Goal: Transaction & Acquisition: Purchase product/service

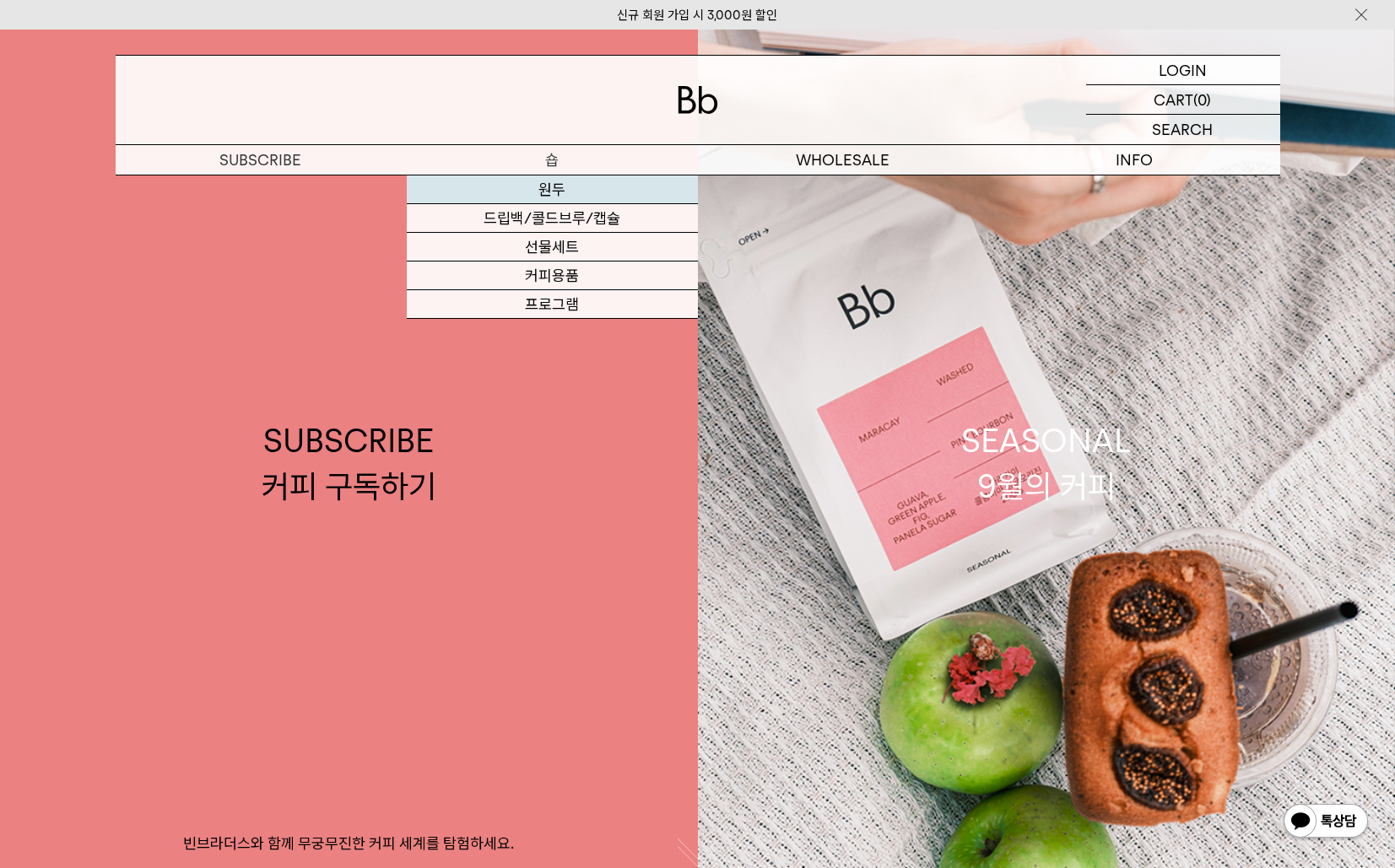
click at [548, 186] on link "원두" at bounding box center [552, 190] width 291 height 29
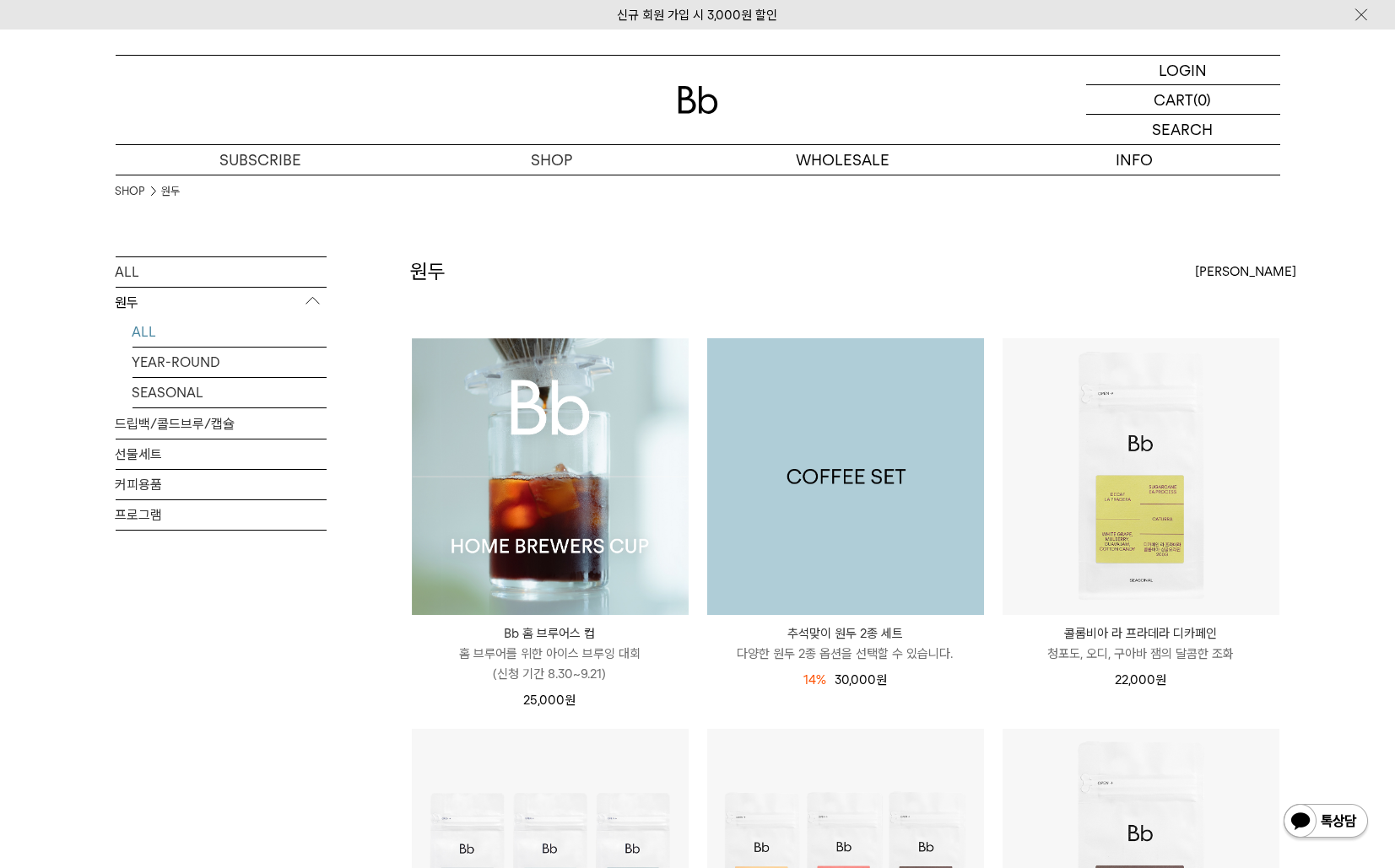
click at [849, 466] on img at bounding box center [845, 476] width 277 height 277
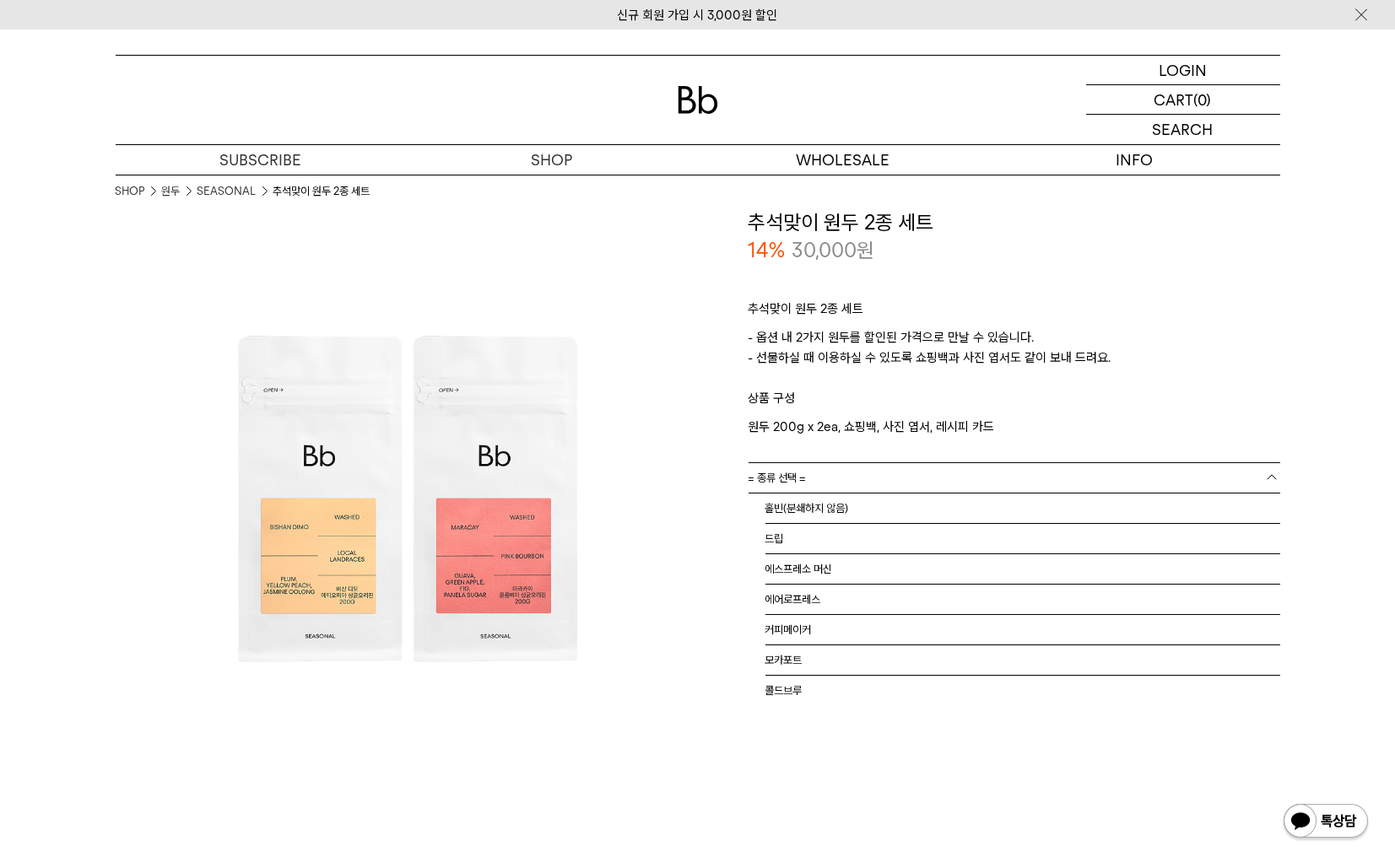
click at [978, 475] on link "= 종류 선택 =" at bounding box center [1014, 477] width 532 height 29
click at [864, 506] on li "홀빈(분쇄하지 않음)" at bounding box center [1022, 509] width 514 height 30
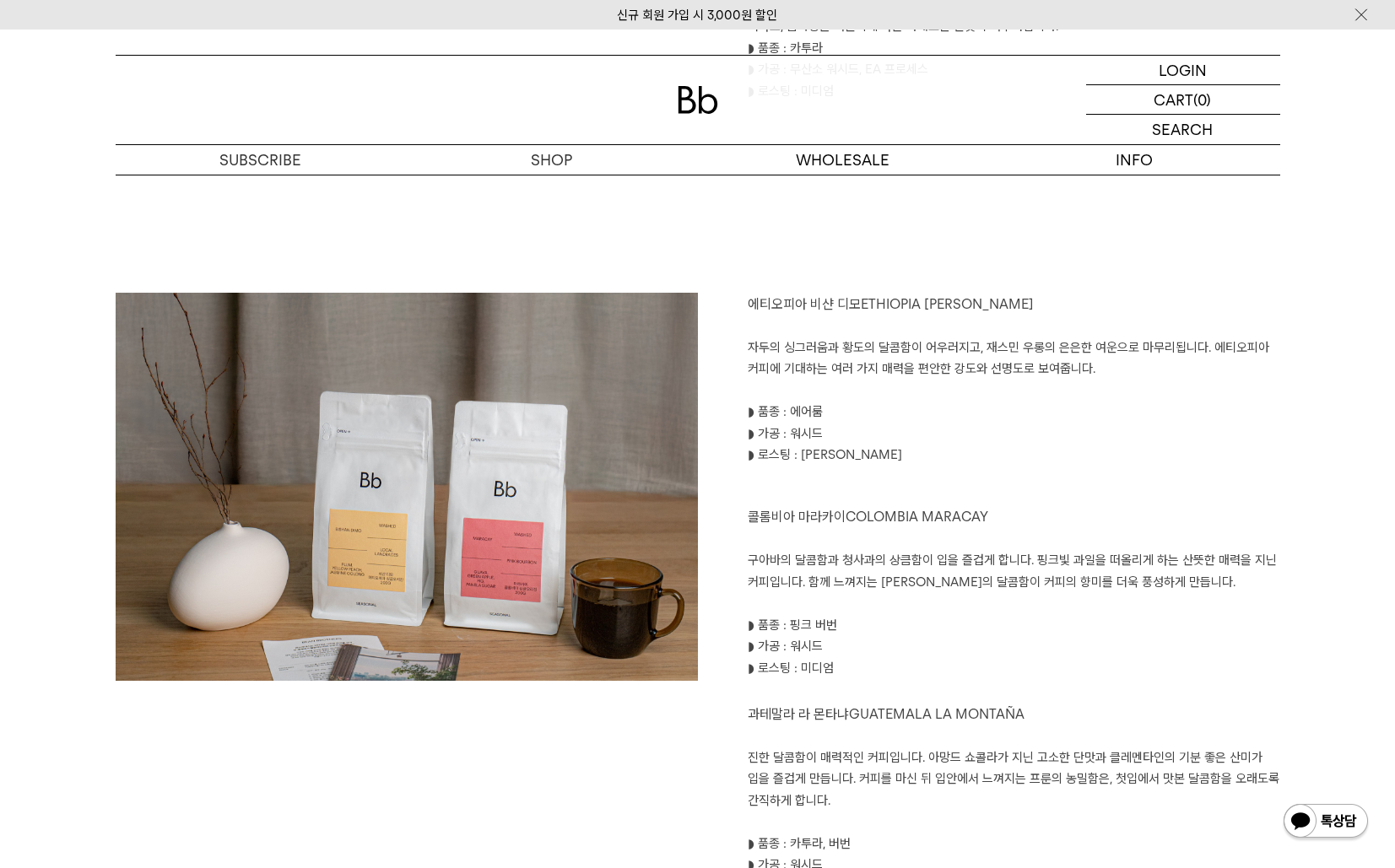
scroll to position [1968, 0]
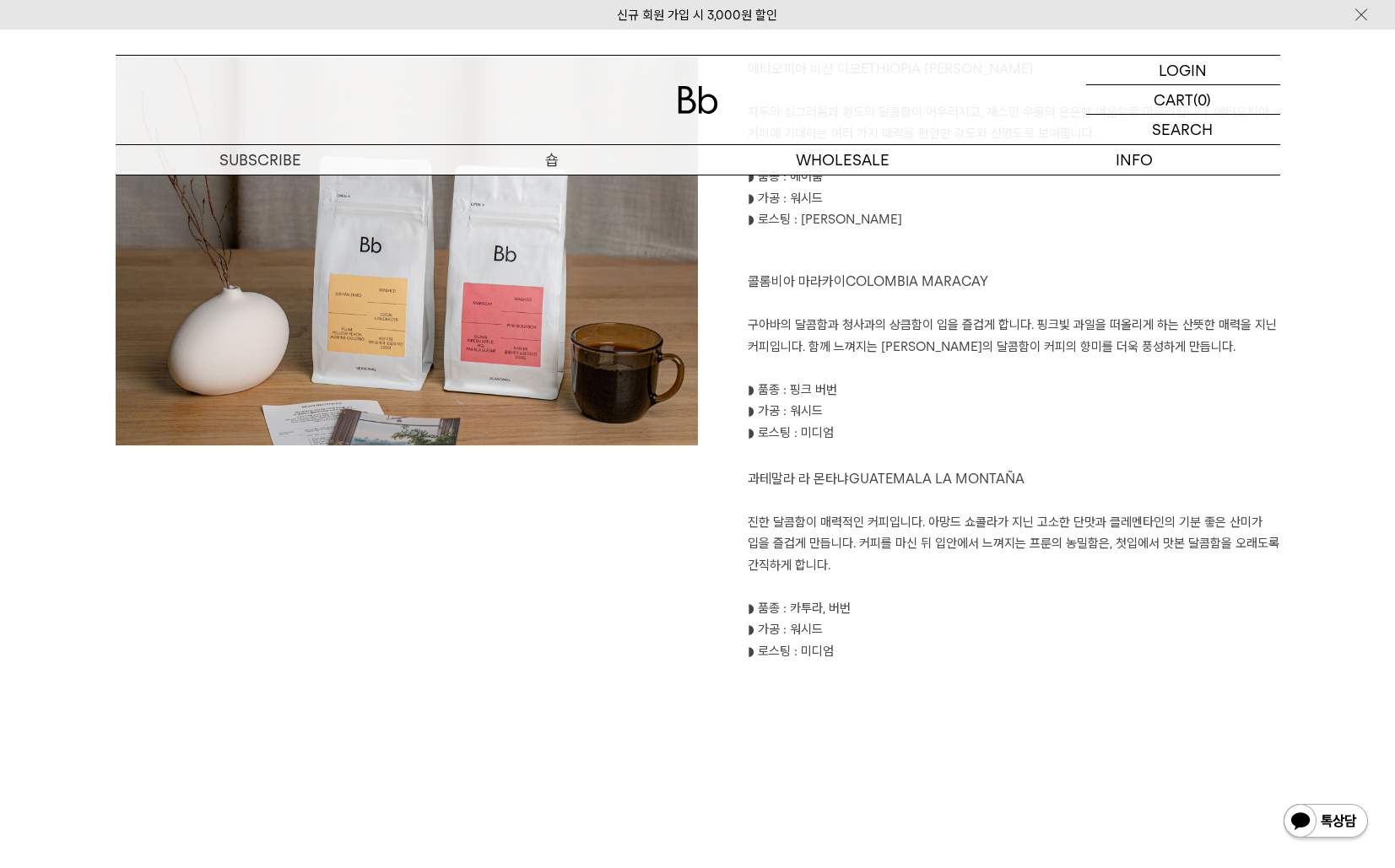
click at [561, 156] on p "숍" at bounding box center [552, 160] width 291 height 29
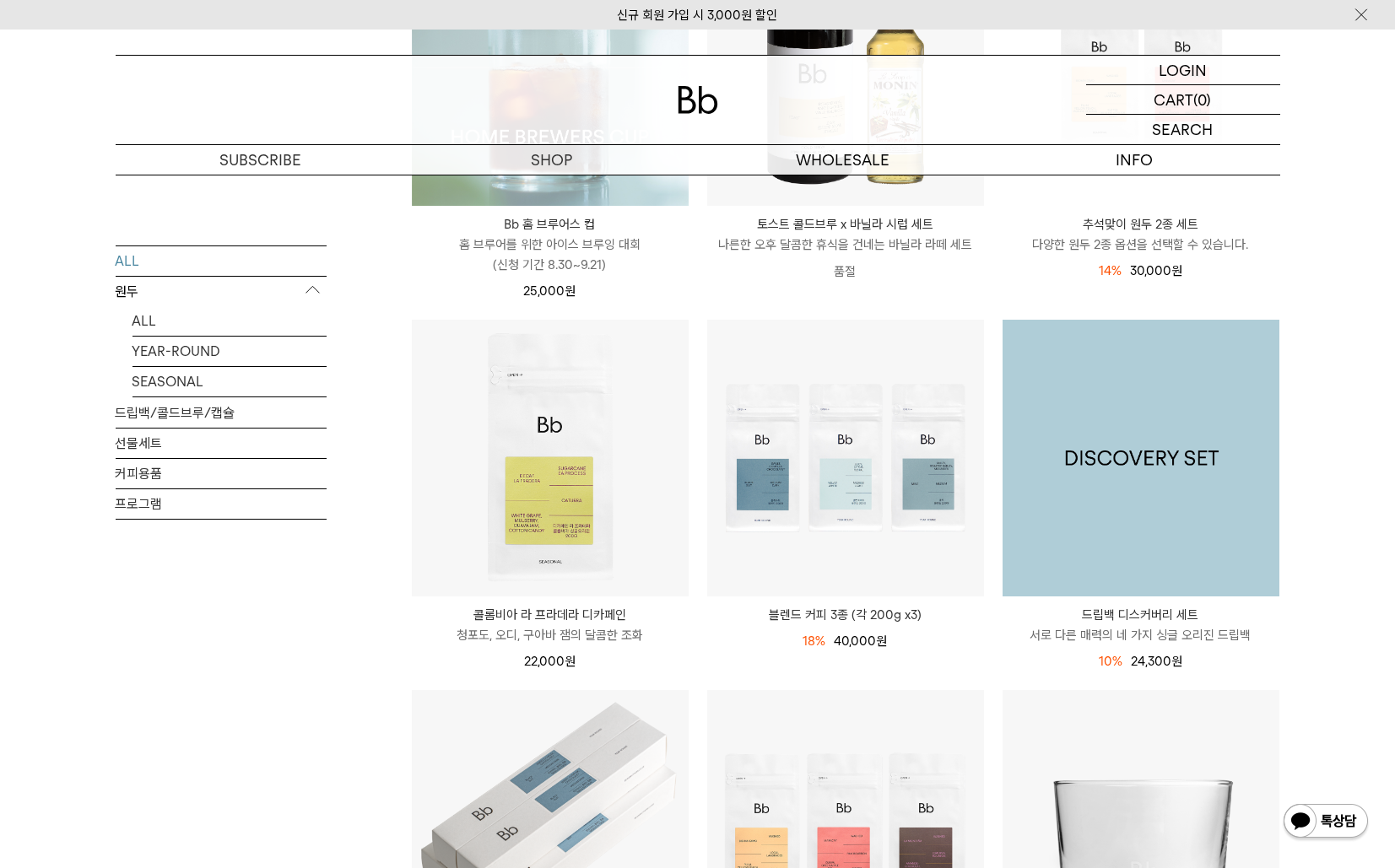
scroll to position [168, 0]
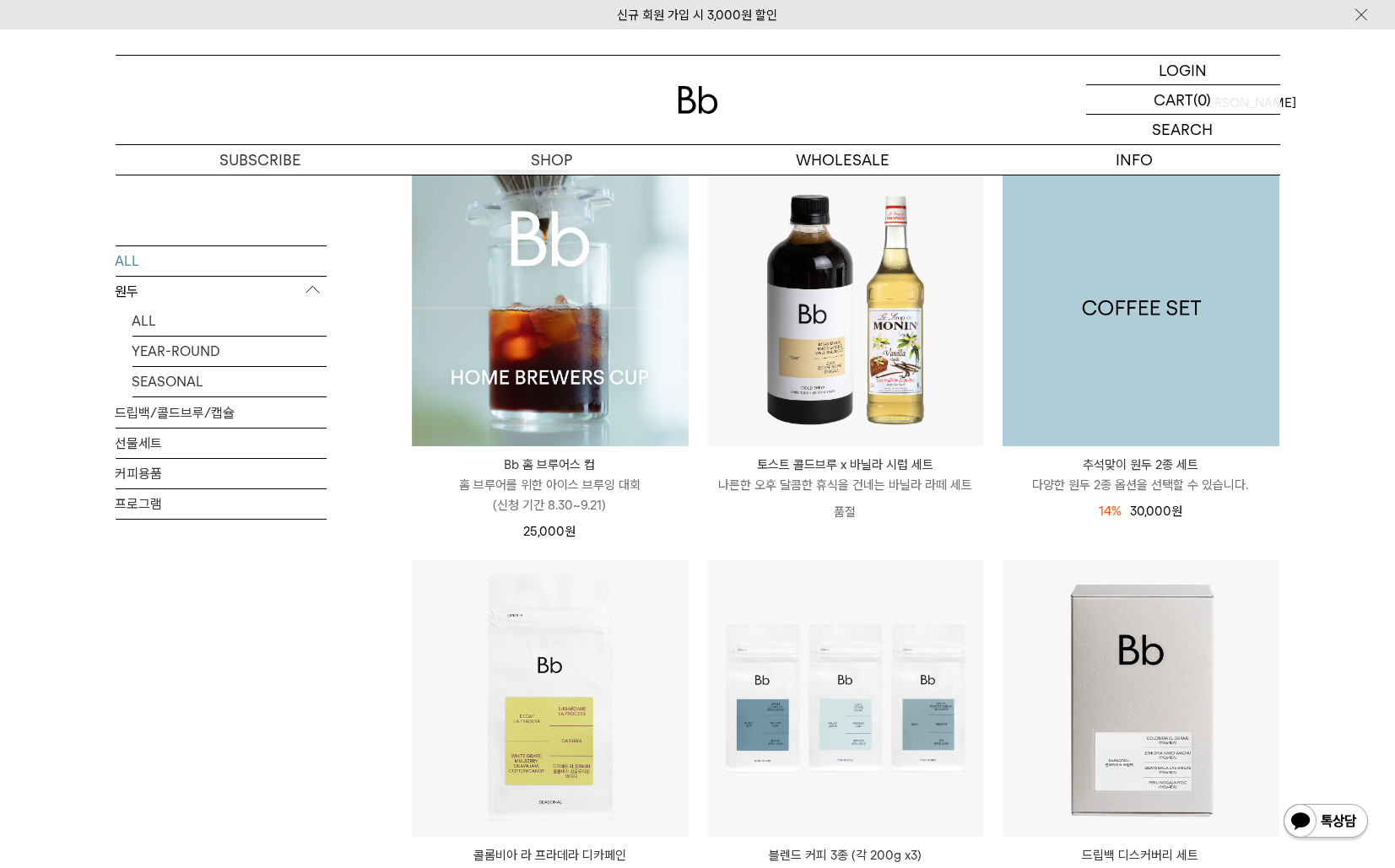
click at [1125, 306] on img at bounding box center [1140, 307] width 277 height 277
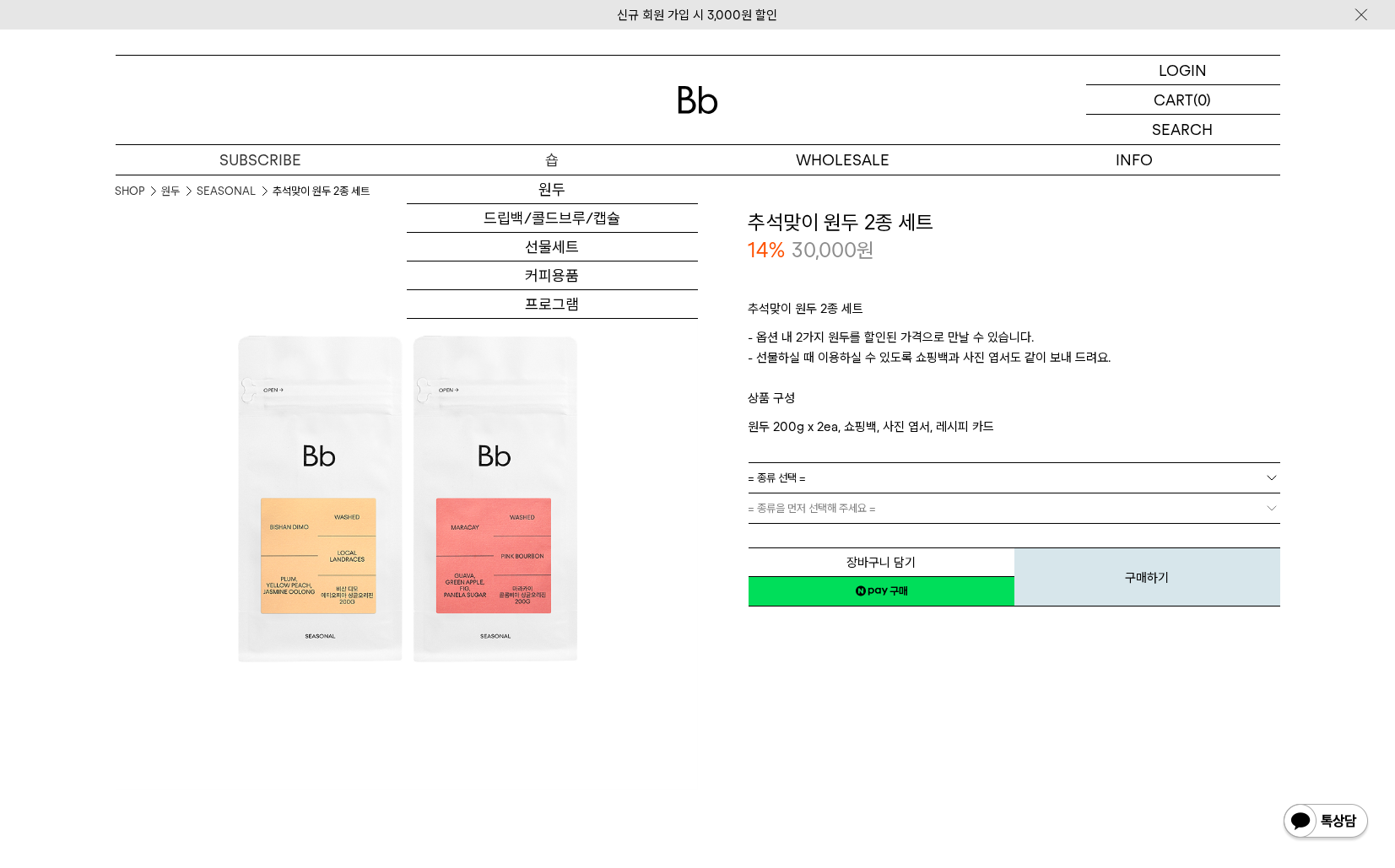
click at [548, 155] on p "숍" at bounding box center [552, 160] width 291 height 29
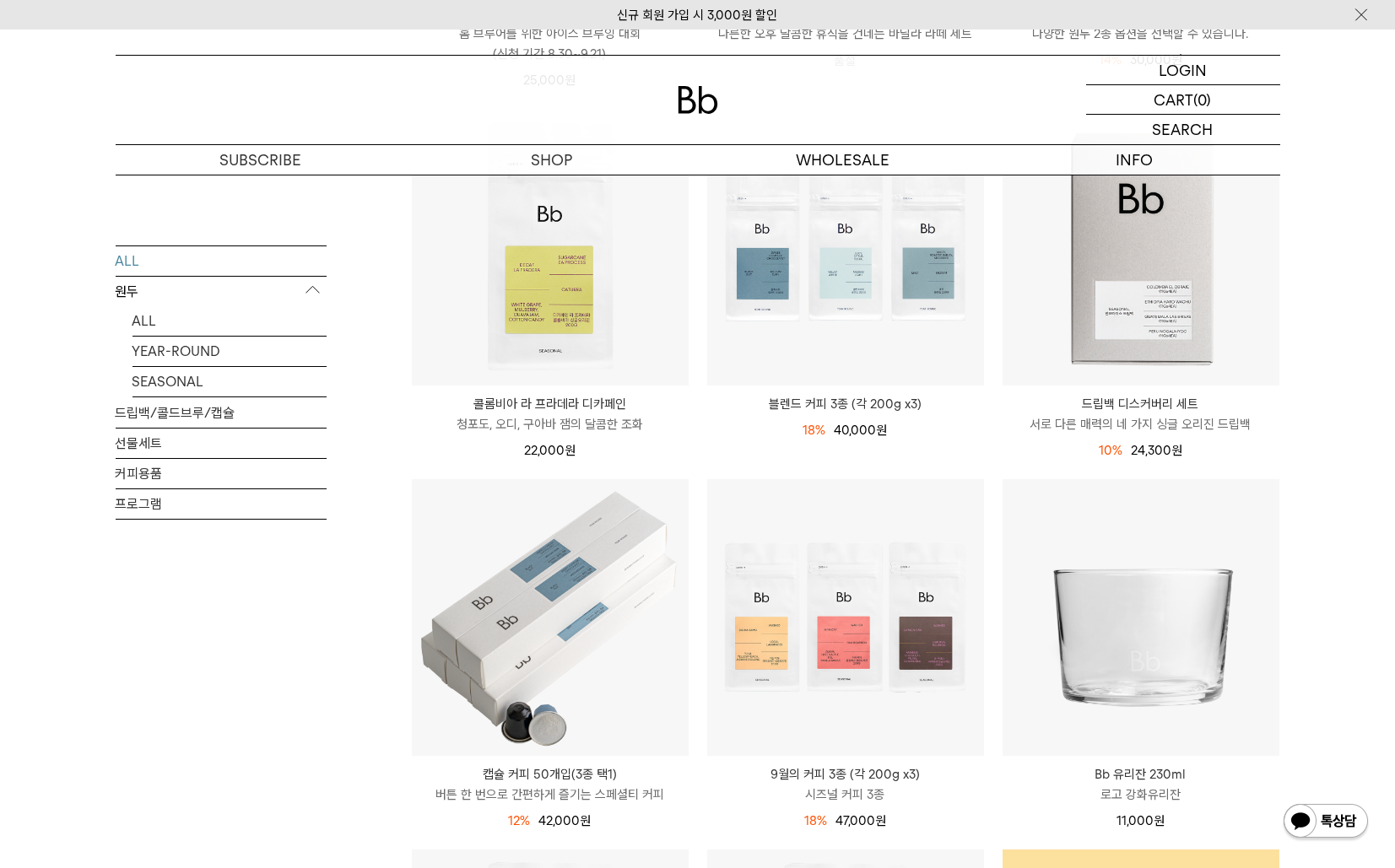
scroll to position [843, 0]
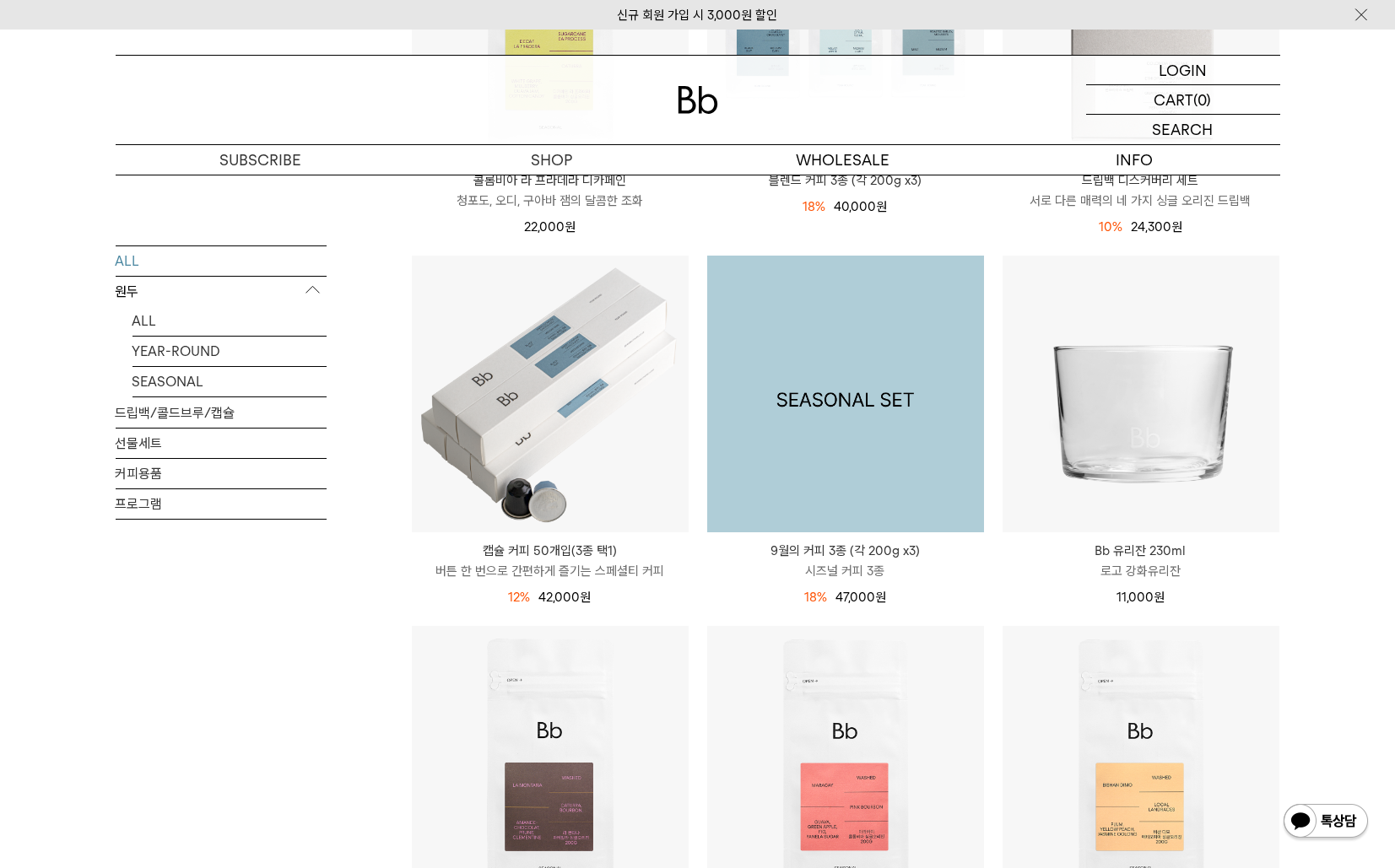
click at [861, 435] on img at bounding box center [845, 394] width 277 height 277
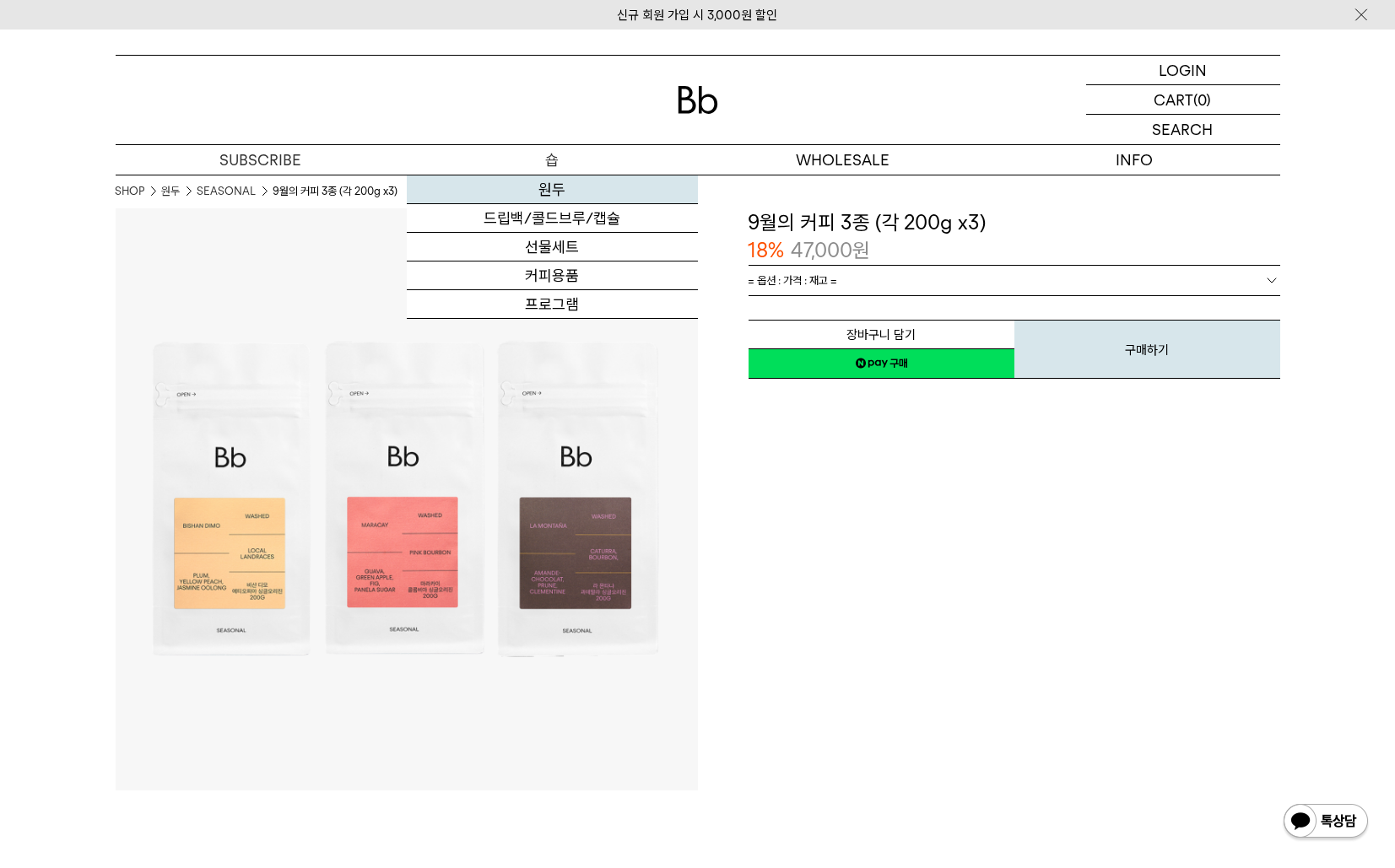
click at [550, 189] on link "원두" at bounding box center [552, 190] width 291 height 29
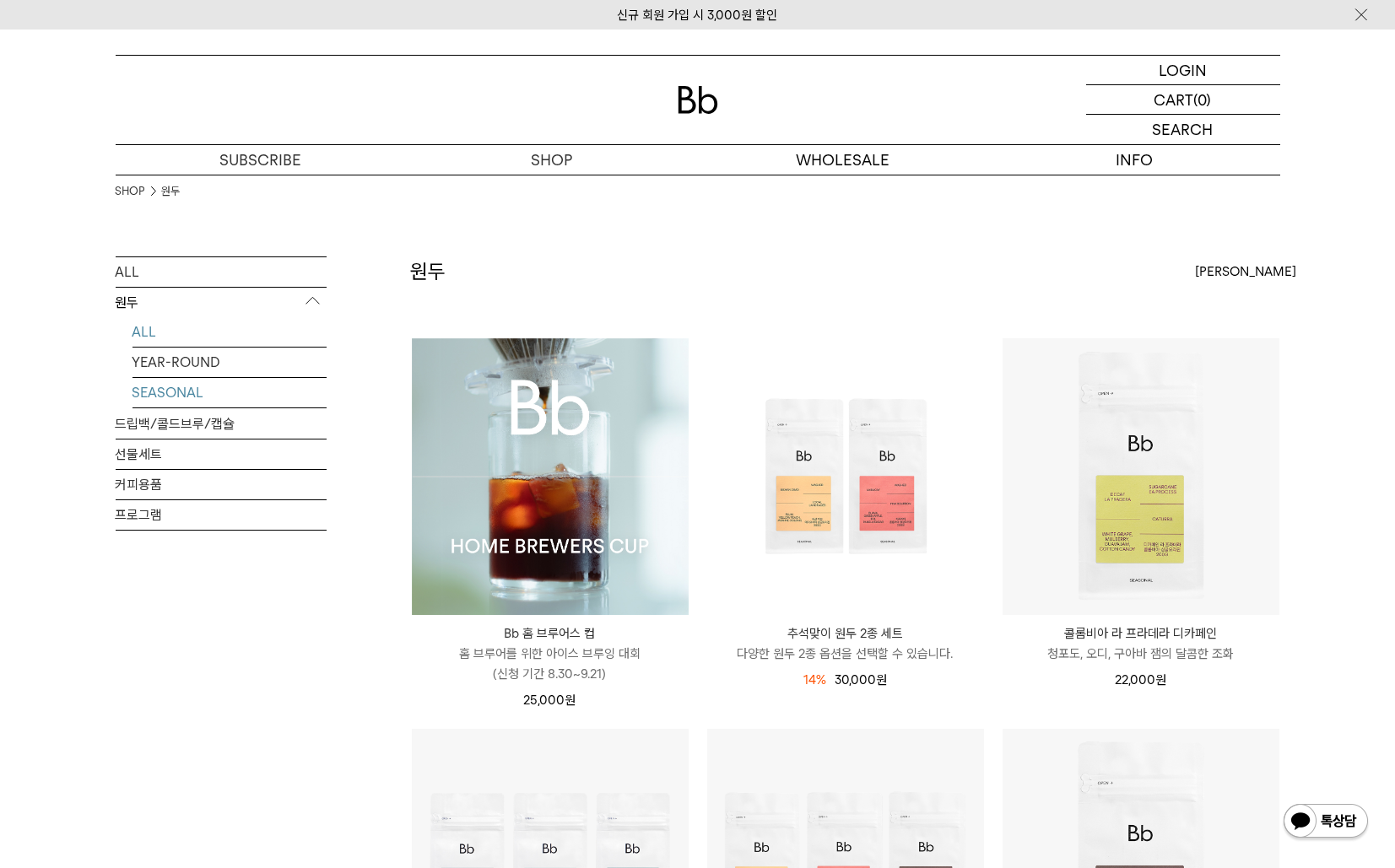
click at [199, 408] on link "SEASONAL" at bounding box center [229, 393] width 194 height 29
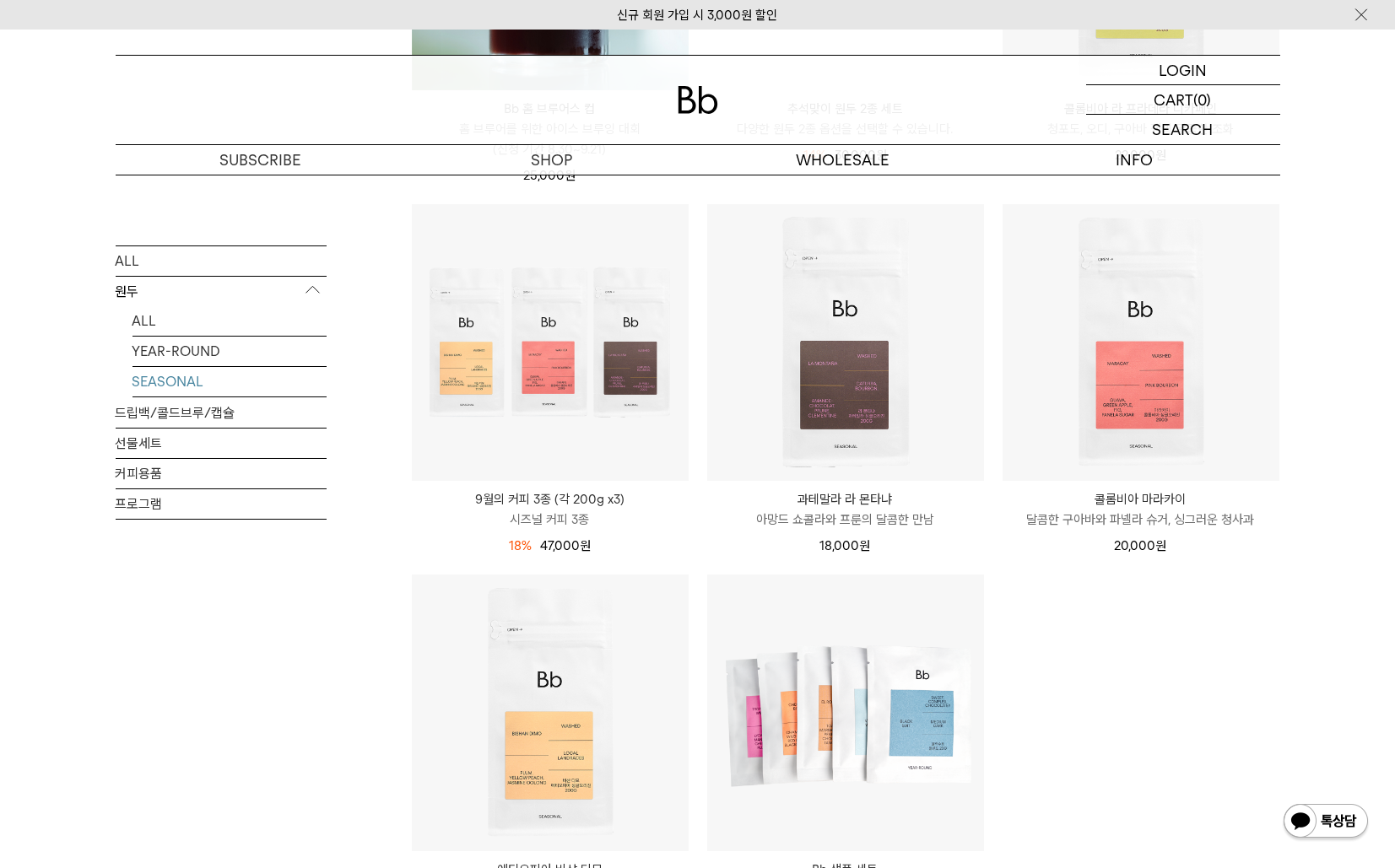
scroll to position [506, 0]
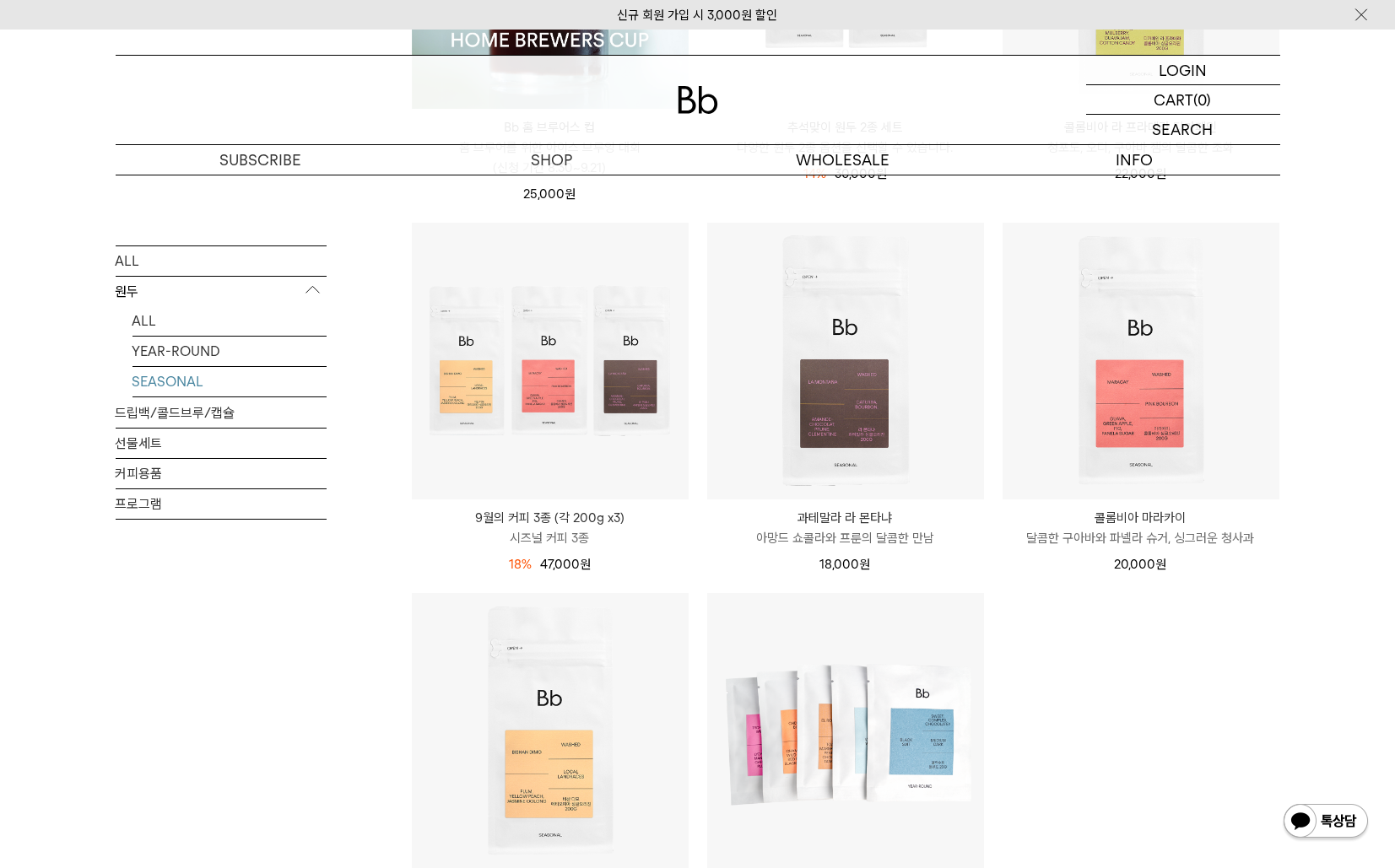
click at [826, 513] on p "과테말라 라 몬타냐" at bounding box center [845, 517] width 277 height 20
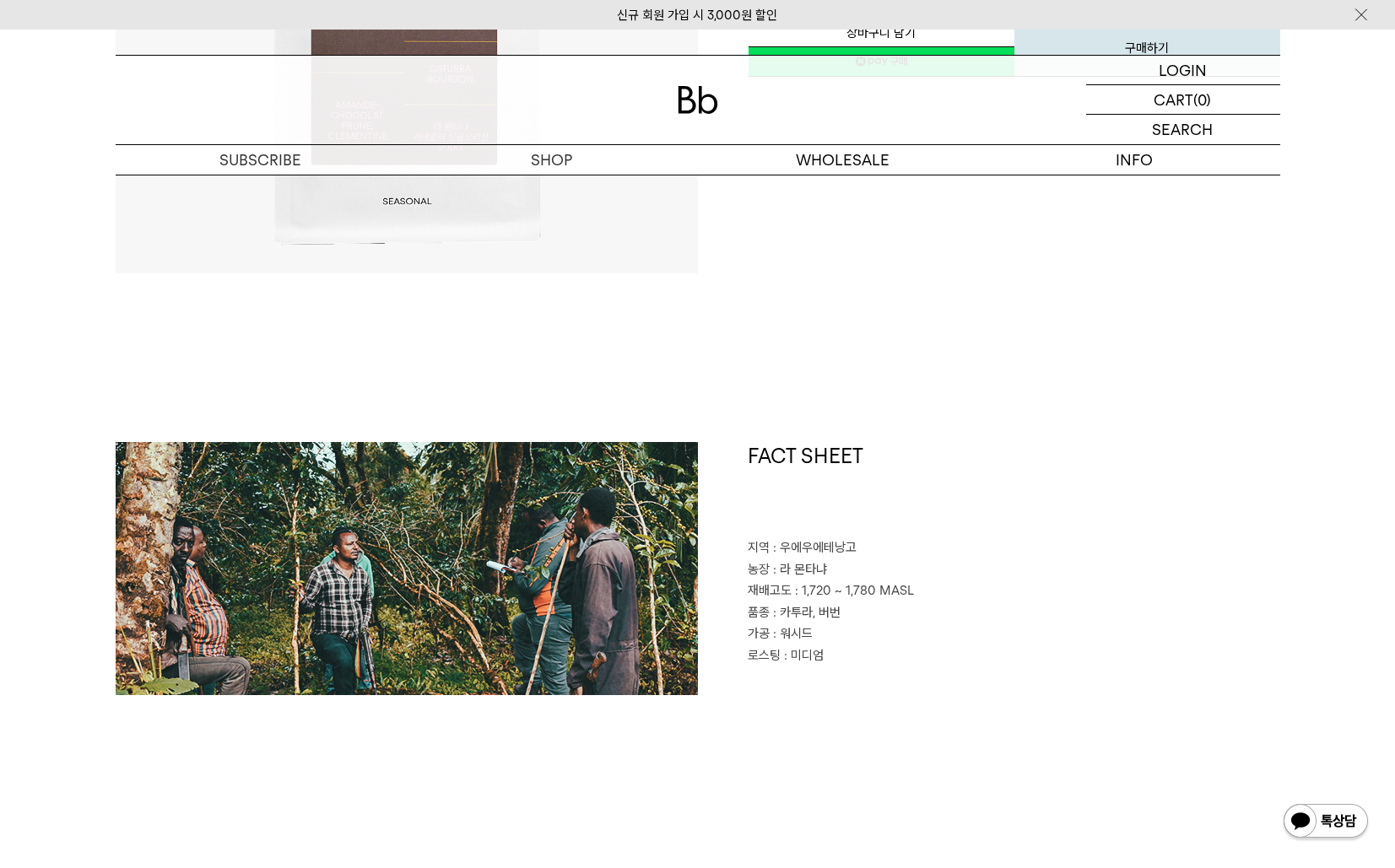
scroll to position [760, 0]
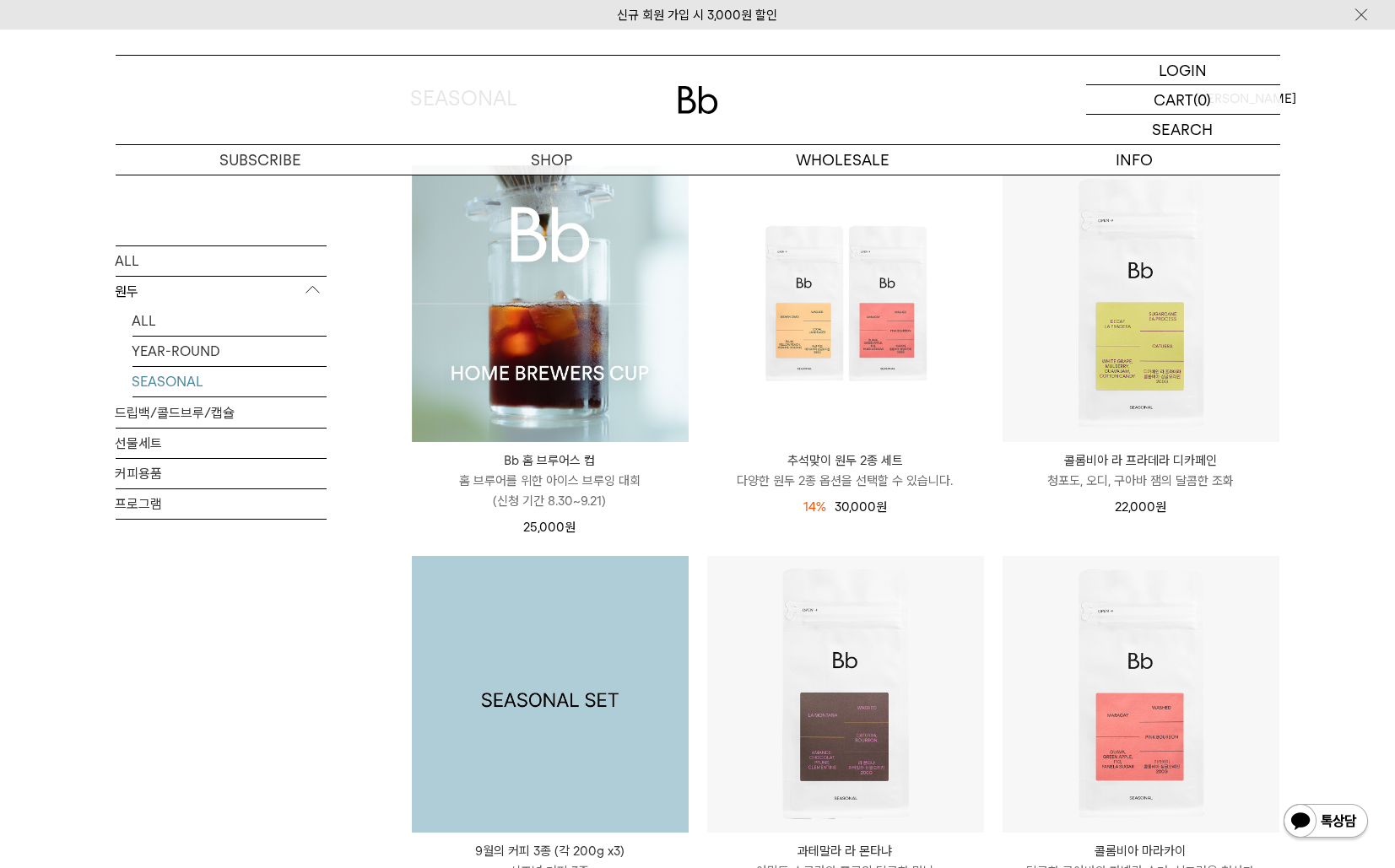
scroll to position [168, 0]
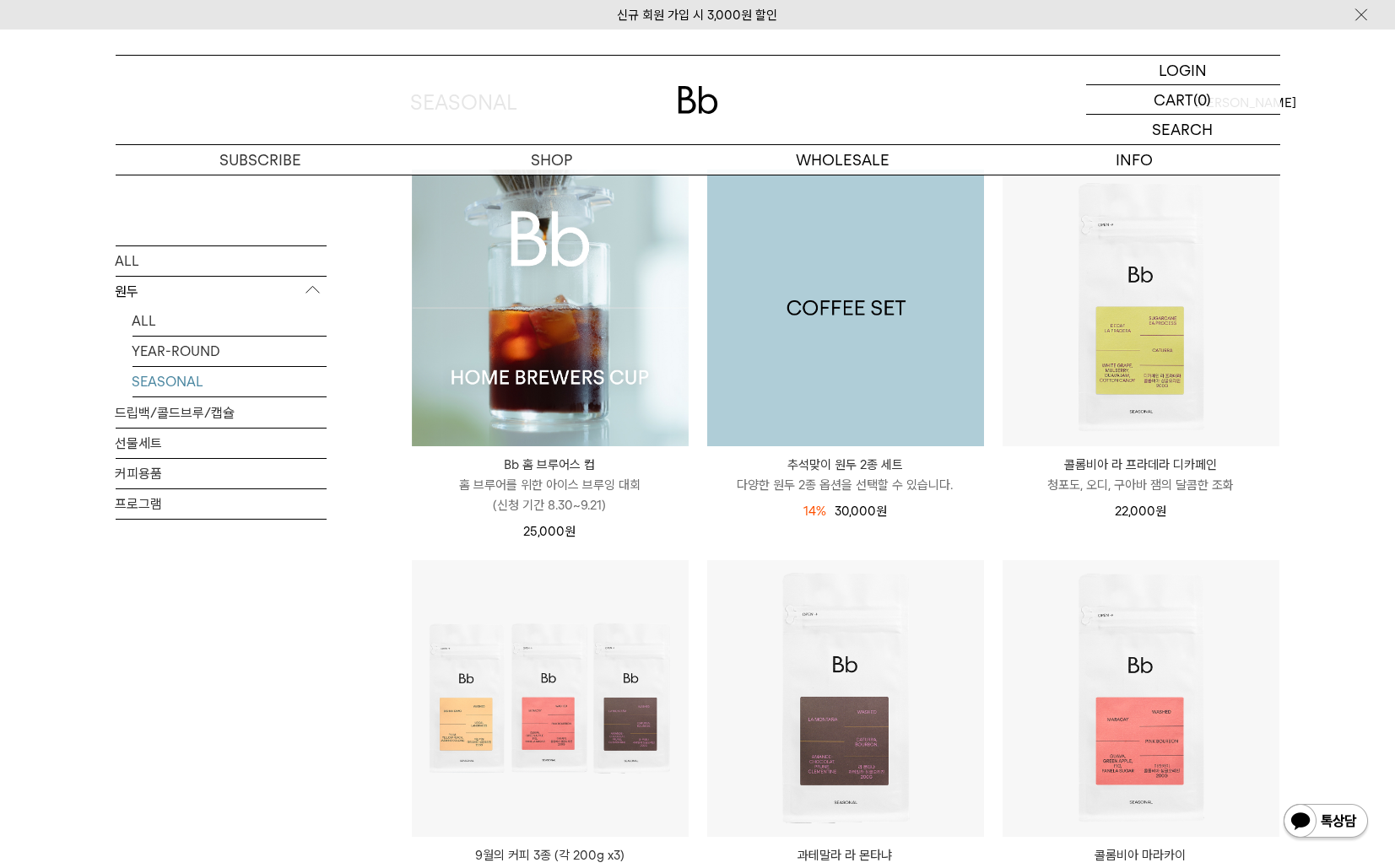
click at [835, 314] on img at bounding box center [845, 307] width 277 height 277
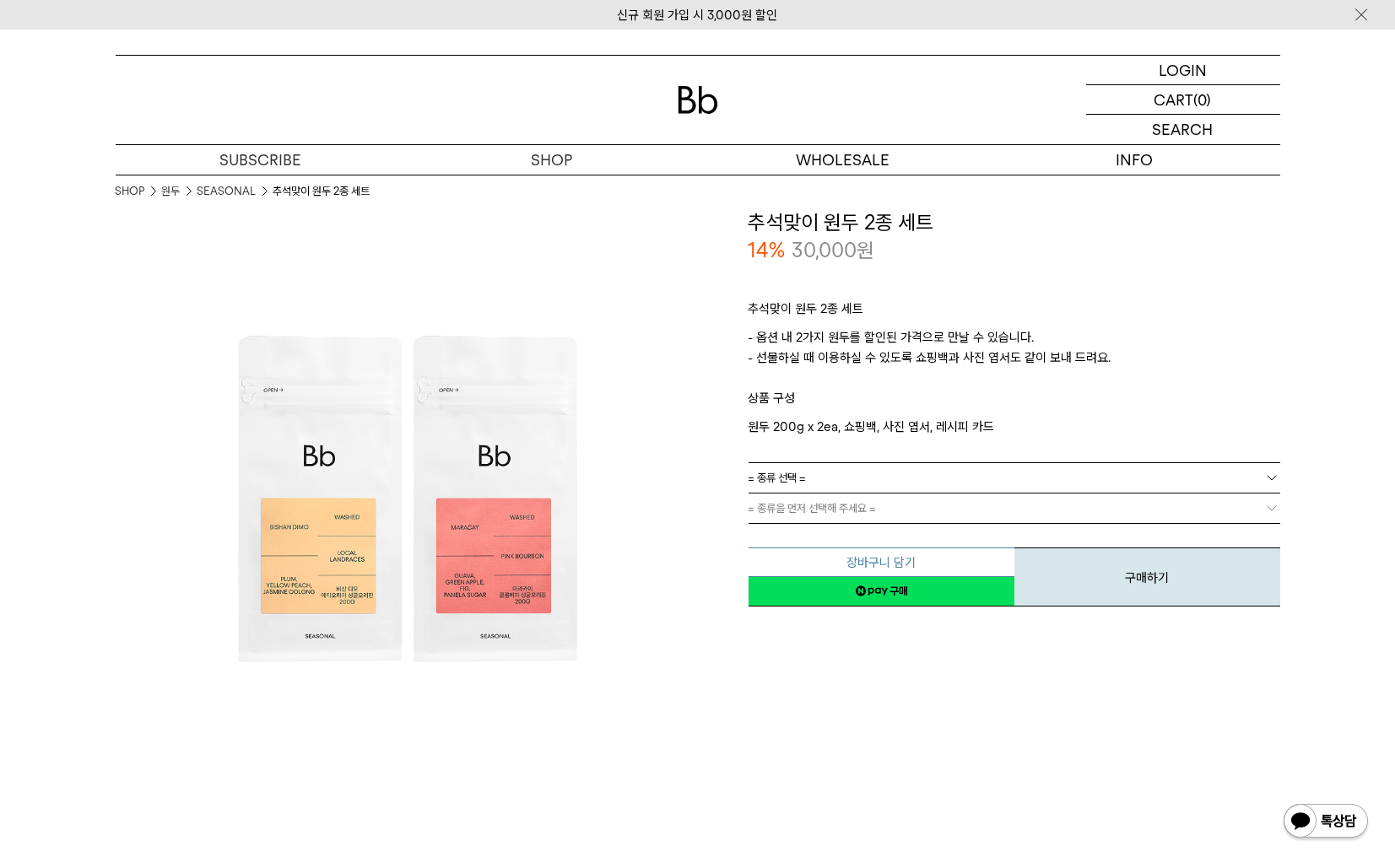
click at [873, 558] on button "장바구니 담기" at bounding box center [882, 562] width 266 height 29
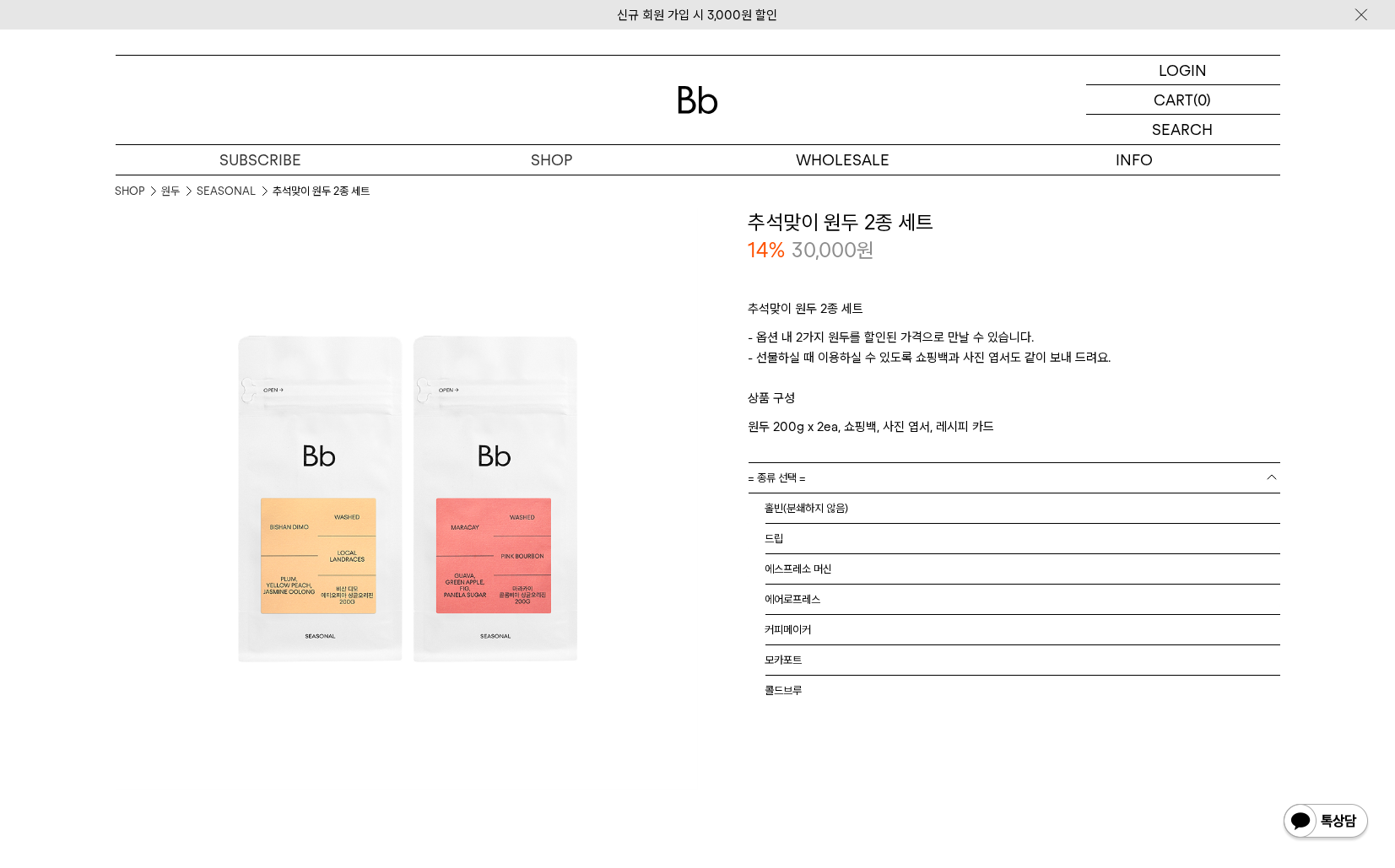
click at [1258, 473] on link "= 종류 선택 =" at bounding box center [1014, 477] width 532 height 29
click at [882, 500] on li "홀빈(분쇄하지 않음)" at bounding box center [1022, 509] width 514 height 30
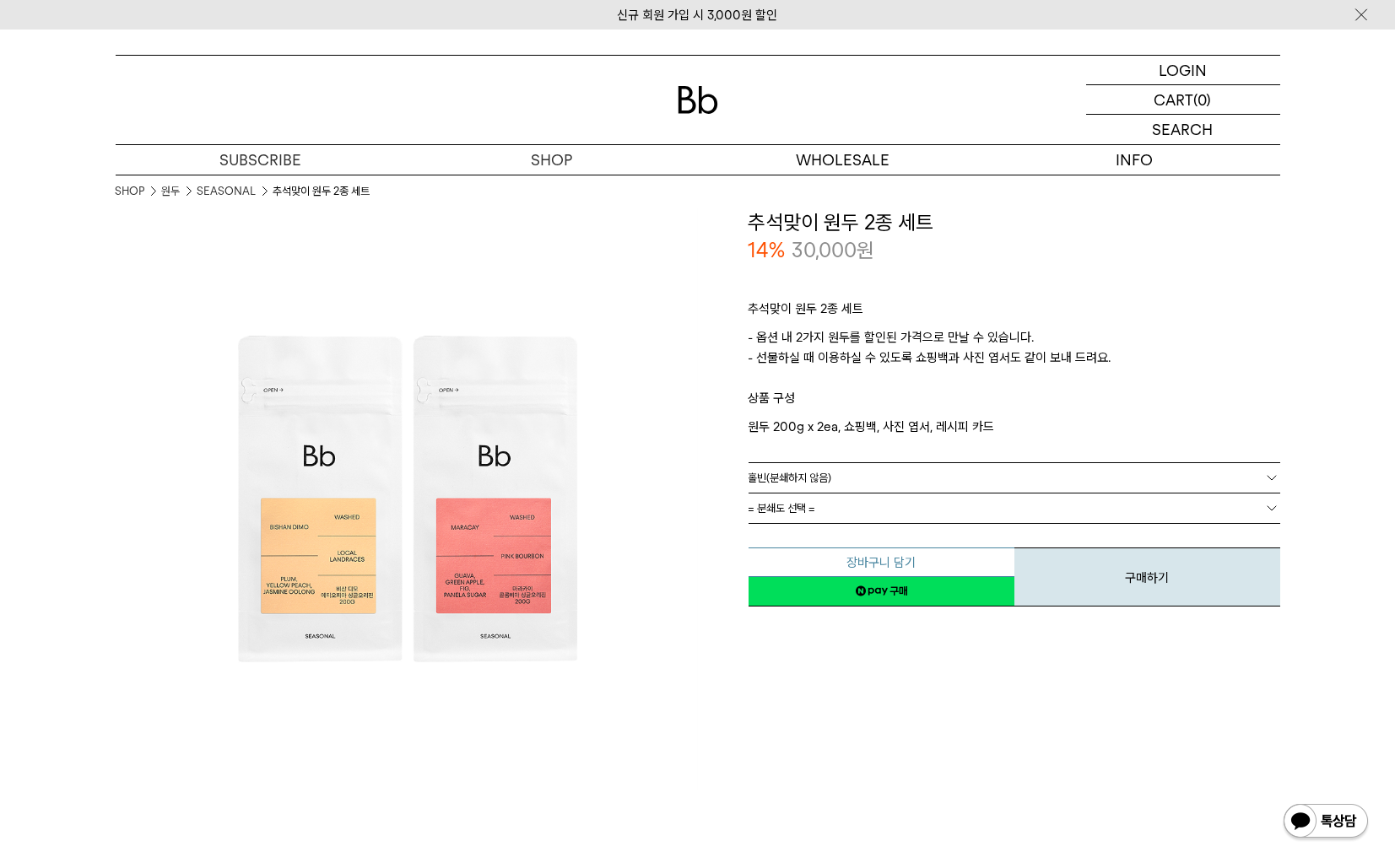
click at [874, 560] on button "장바구니 담기" at bounding box center [882, 562] width 266 height 29
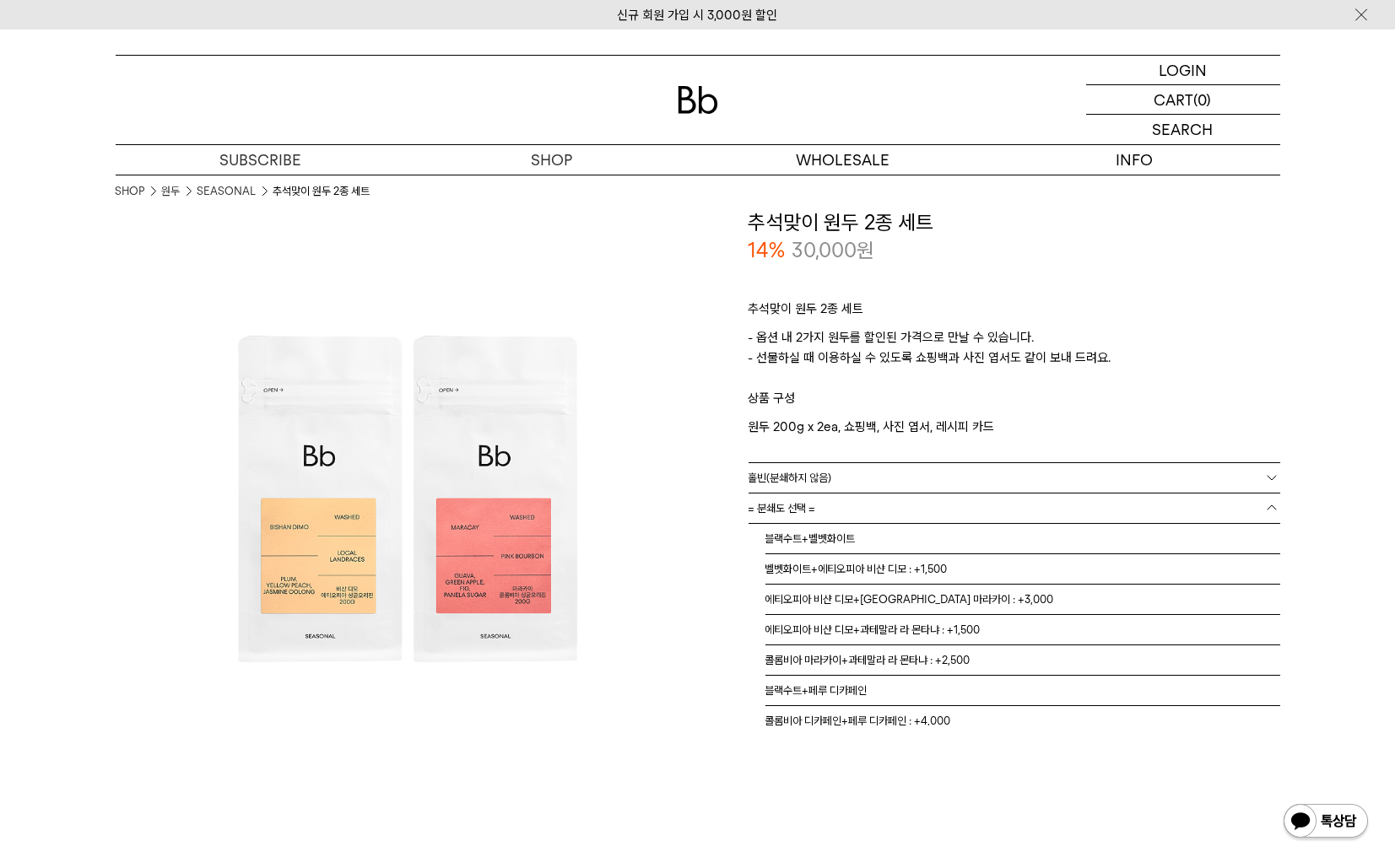
click at [890, 506] on link "= 분쇄도 선택 =" at bounding box center [1014, 508] width 532 height 29
click at [867, 590] on li "에티오피아 비샨 디모+콜롬비아 마라카이 : +3,000" at bounding box center [1022, 600] width 514 height 30
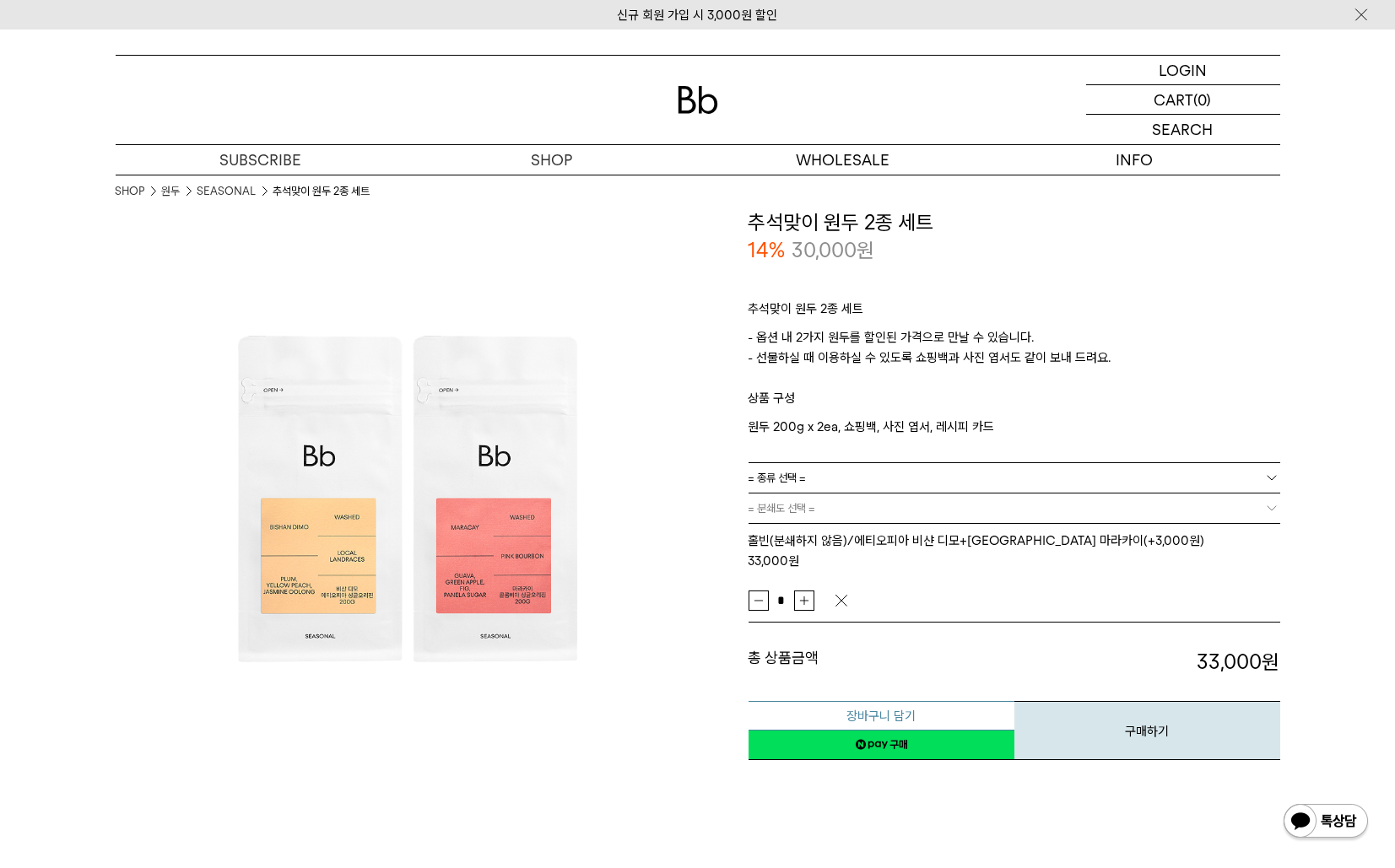
click at [889, 701] on button "장바구니 담기" at bounding box center [882, 715] width 266 height 29
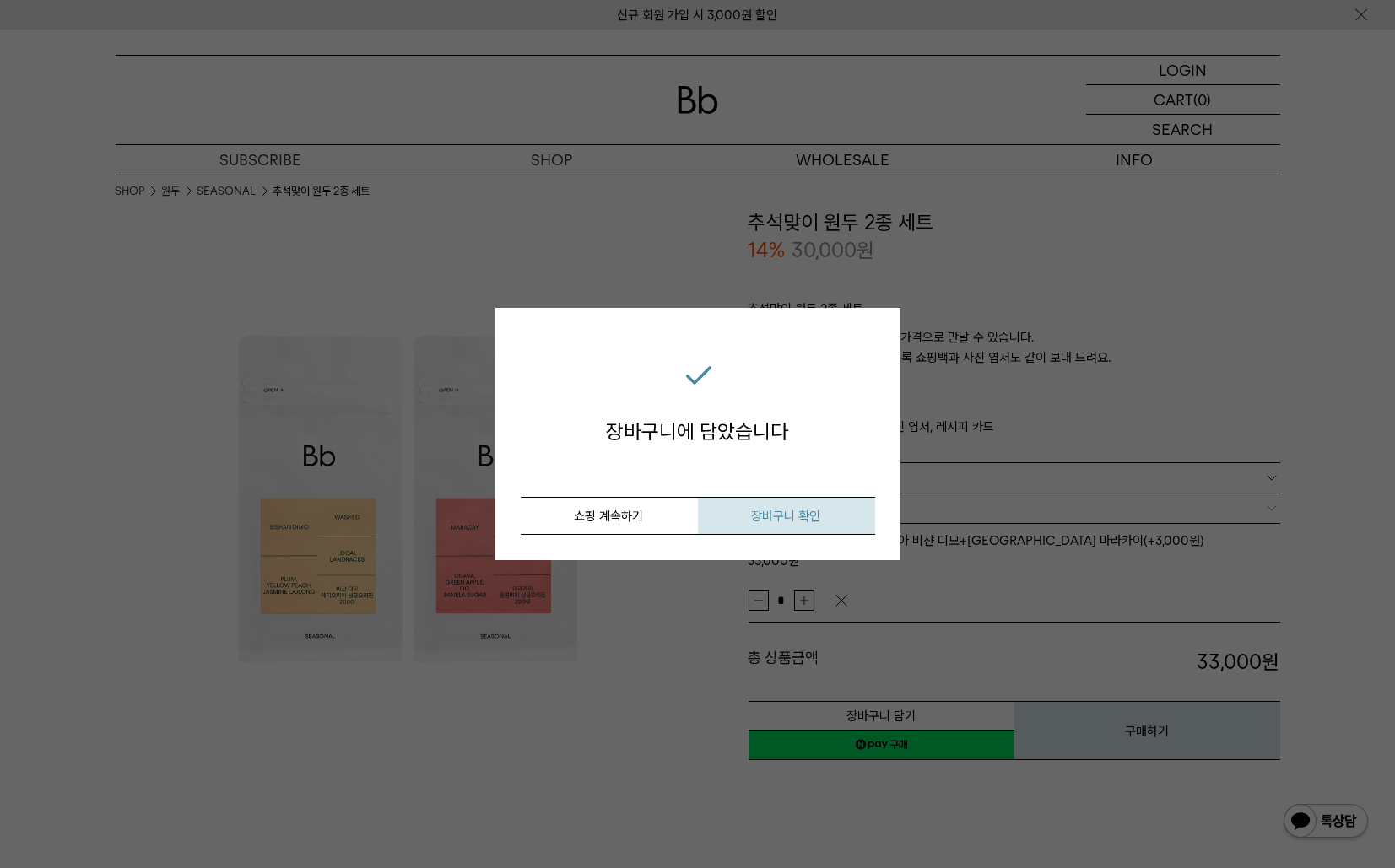
click at [789, 501] on button "장바구니 확인" at bounding box center [786, 516] width 177 height 38
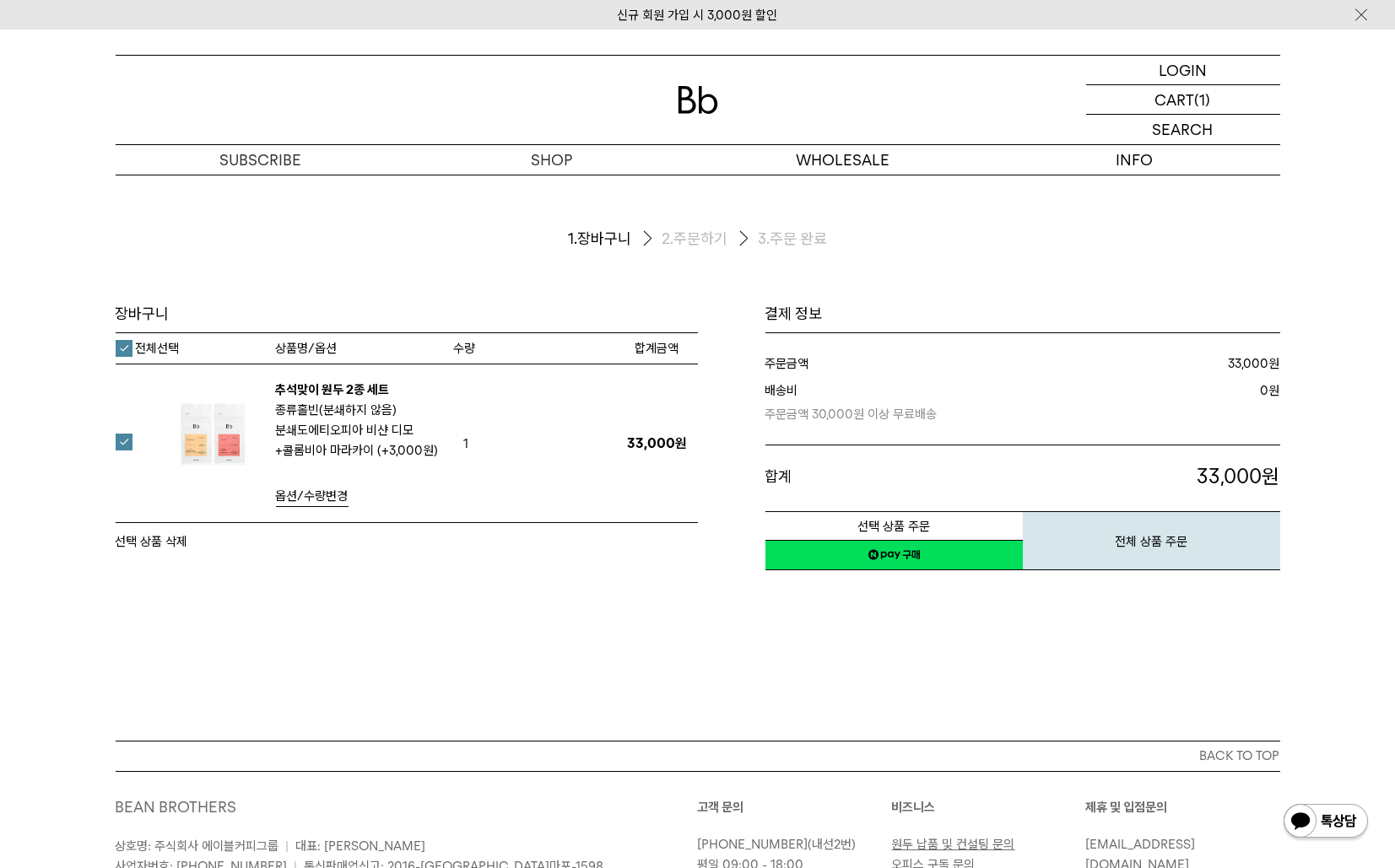
click at [288, 498] on span "옵션/수량변경" at bounding box center [312, 496] width 72 height 15
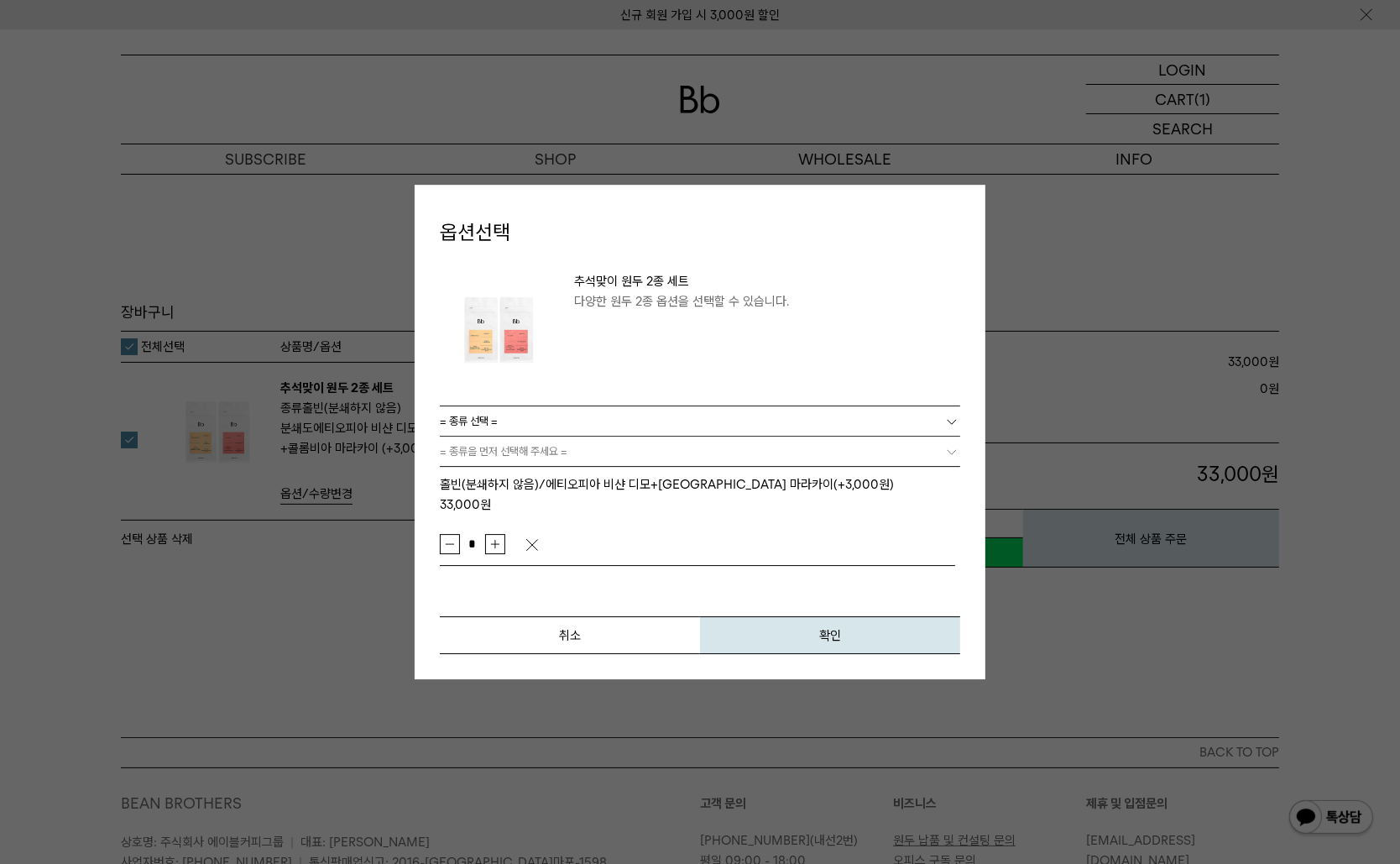
click at [505, 534] on button "증가" at bounding box center [495, 543] width 20 height 20
type input "*"
click at [812, 616] on button "확인" at bounding box center [830, 635] width 260 height 38
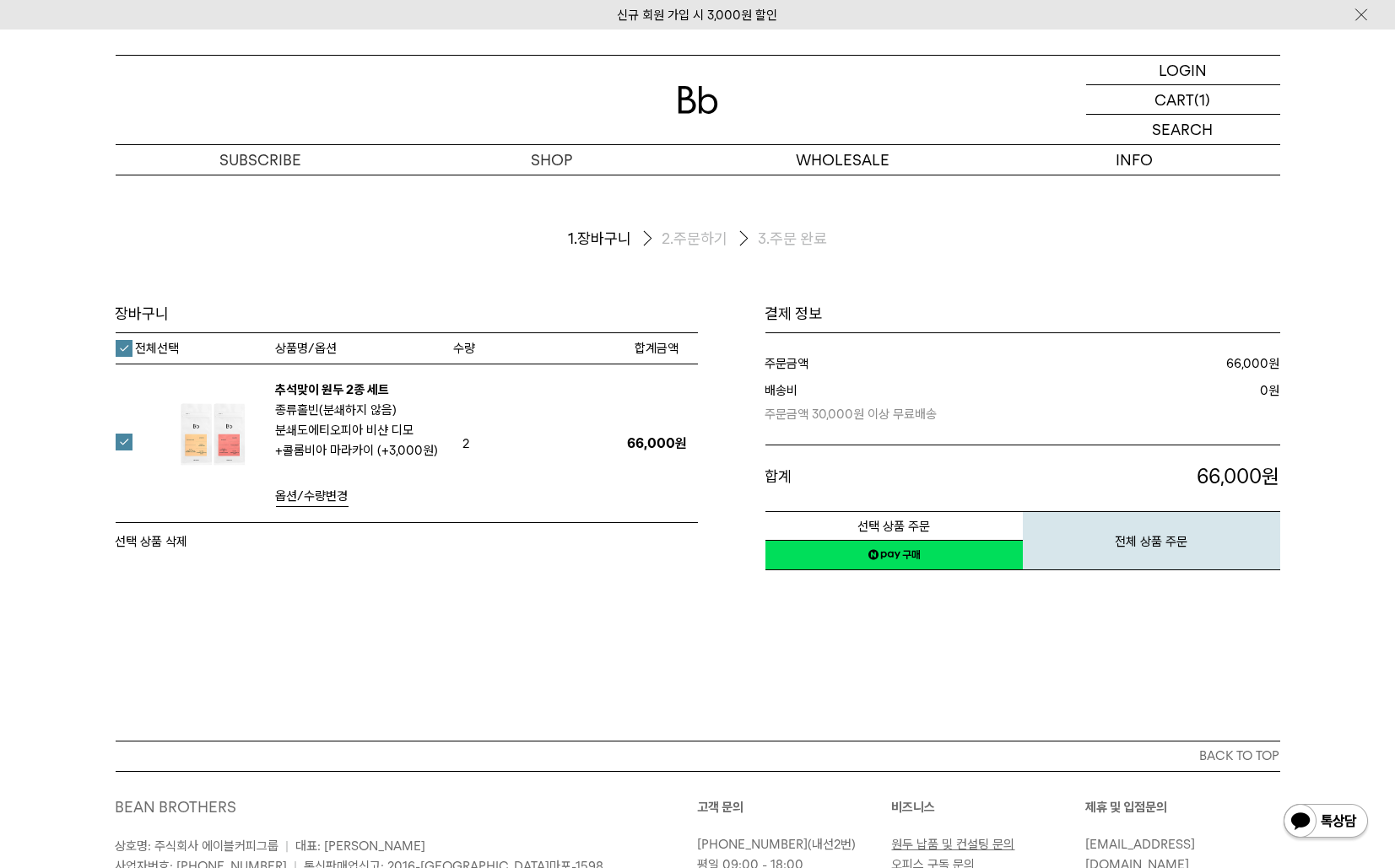
click at [299, 498] on span "옵션/수량변경" at bounding box center [312, 496] width 72 height 15
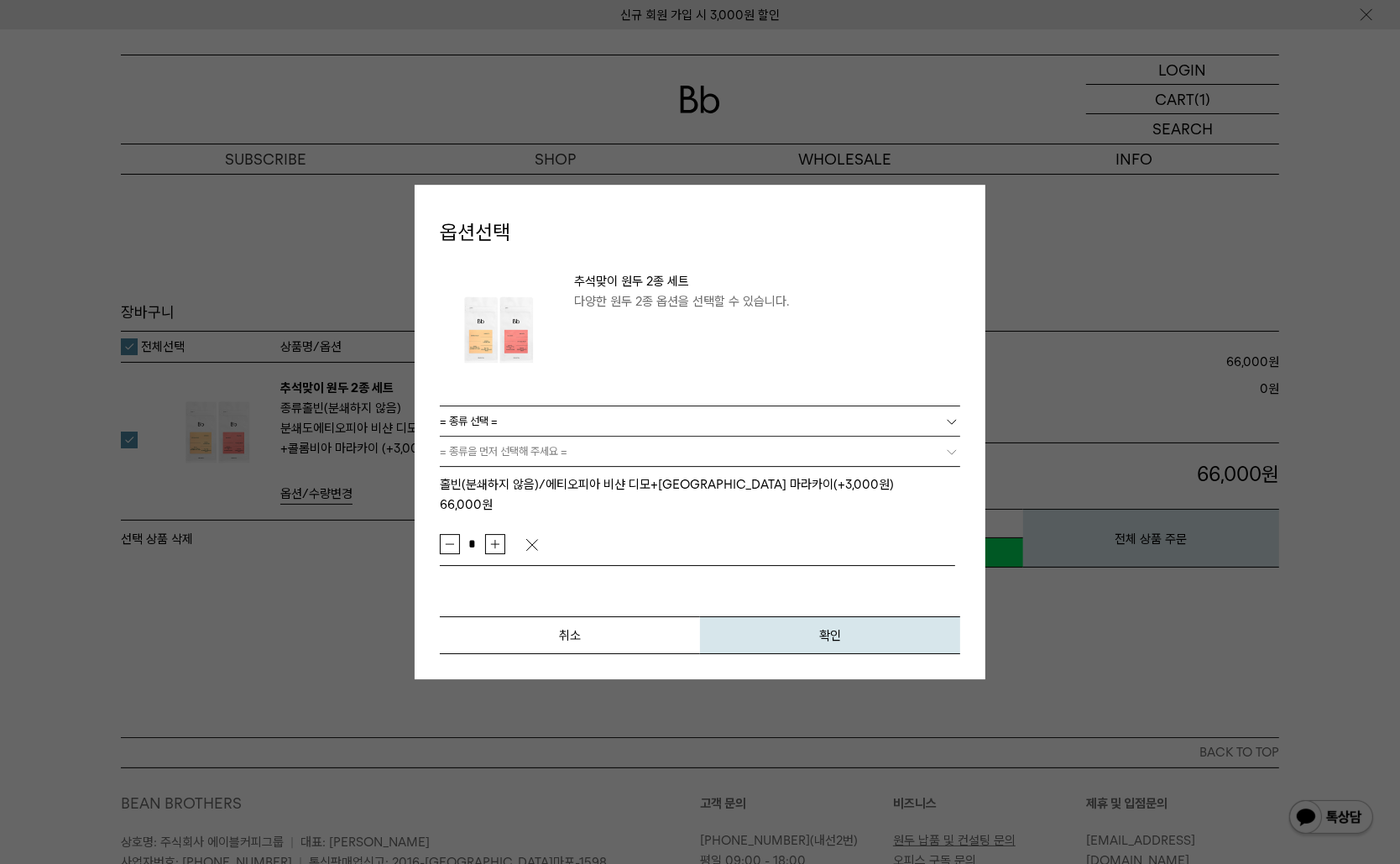
click at [505, 534] on button "증가" at bounding box center [495, 543] width 20 height 20
type input "*"
click at [838, 628] on span "확인" at bounding box center [830, 636] width 22 height 15
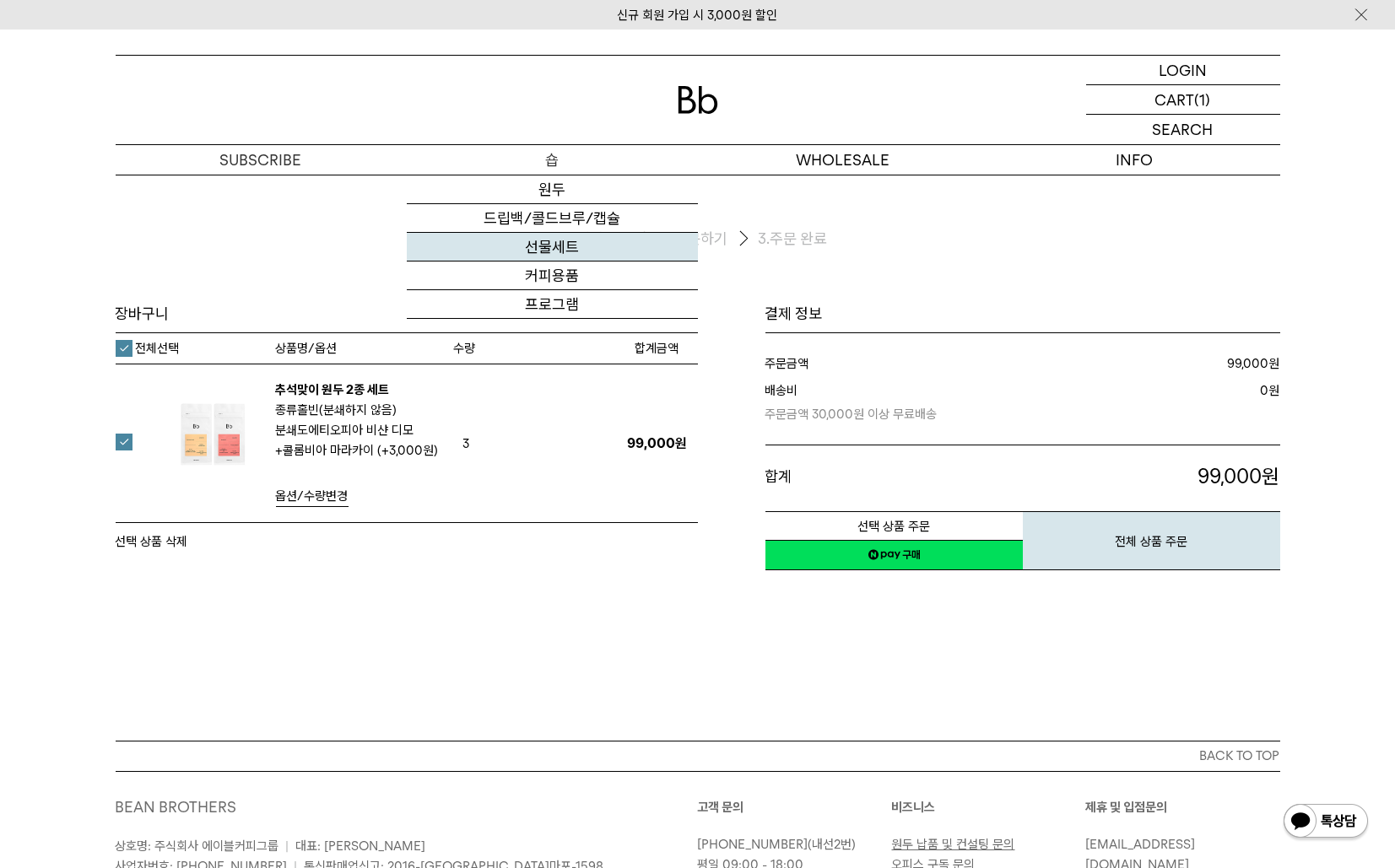
click at [548, 245] on link "선물세트" at bounding box center [552, 247] width 291 height 29
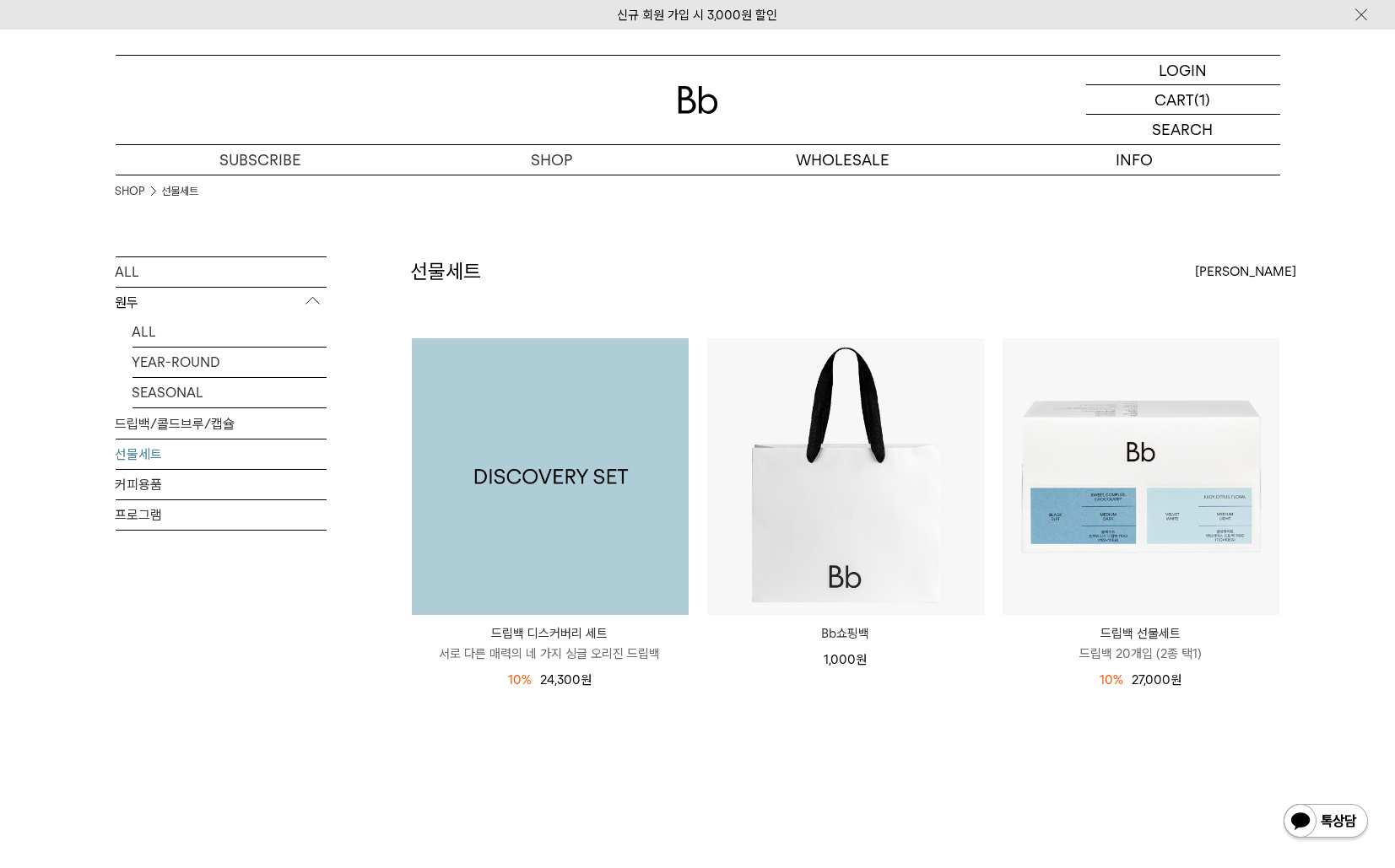
click at [545, 501] on img at bounding box center [550, 476] width 277 height 277
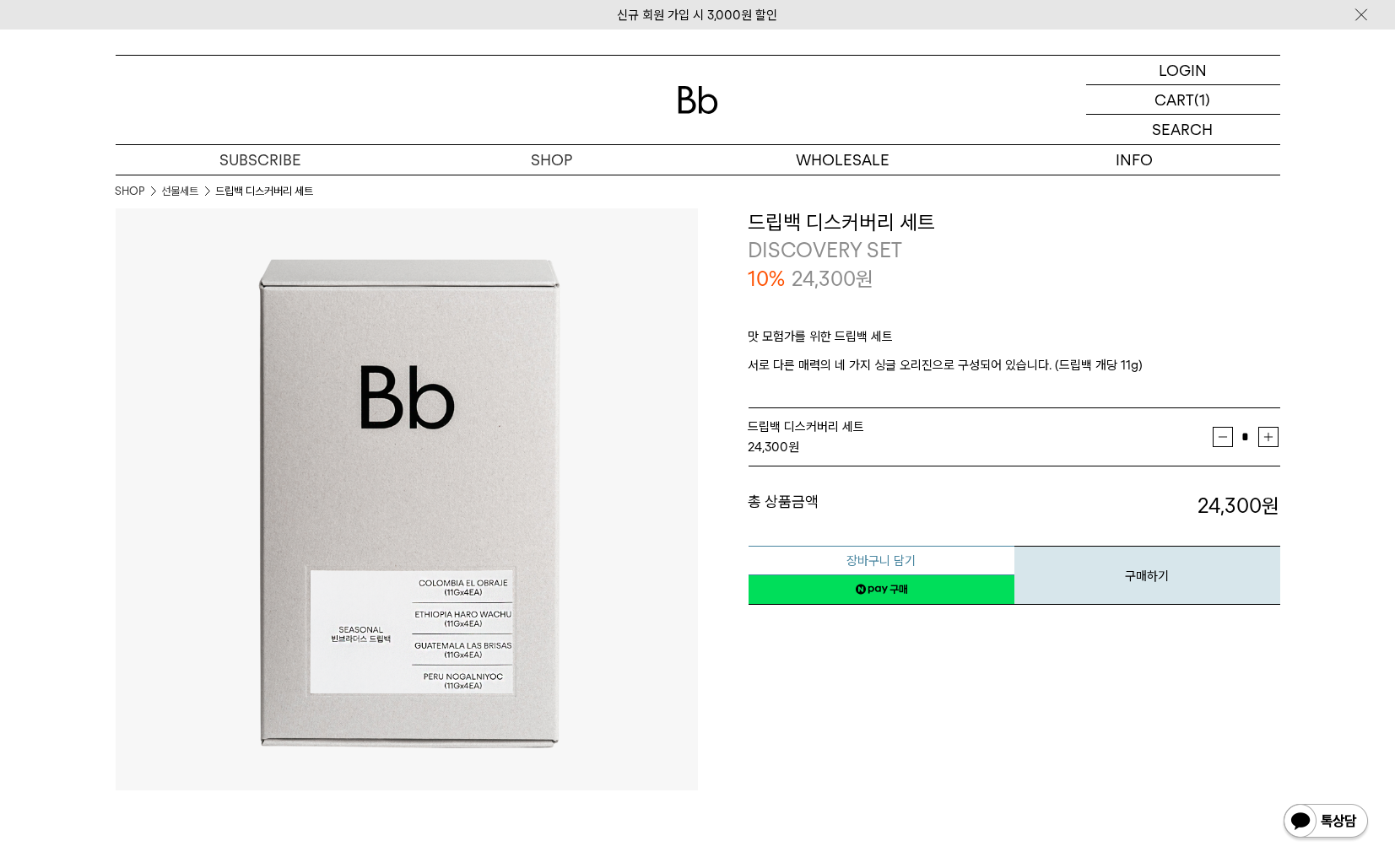
click at [870, 552] on button "장바구니 담기" at bounding box center [882, 560] width 266 height 29
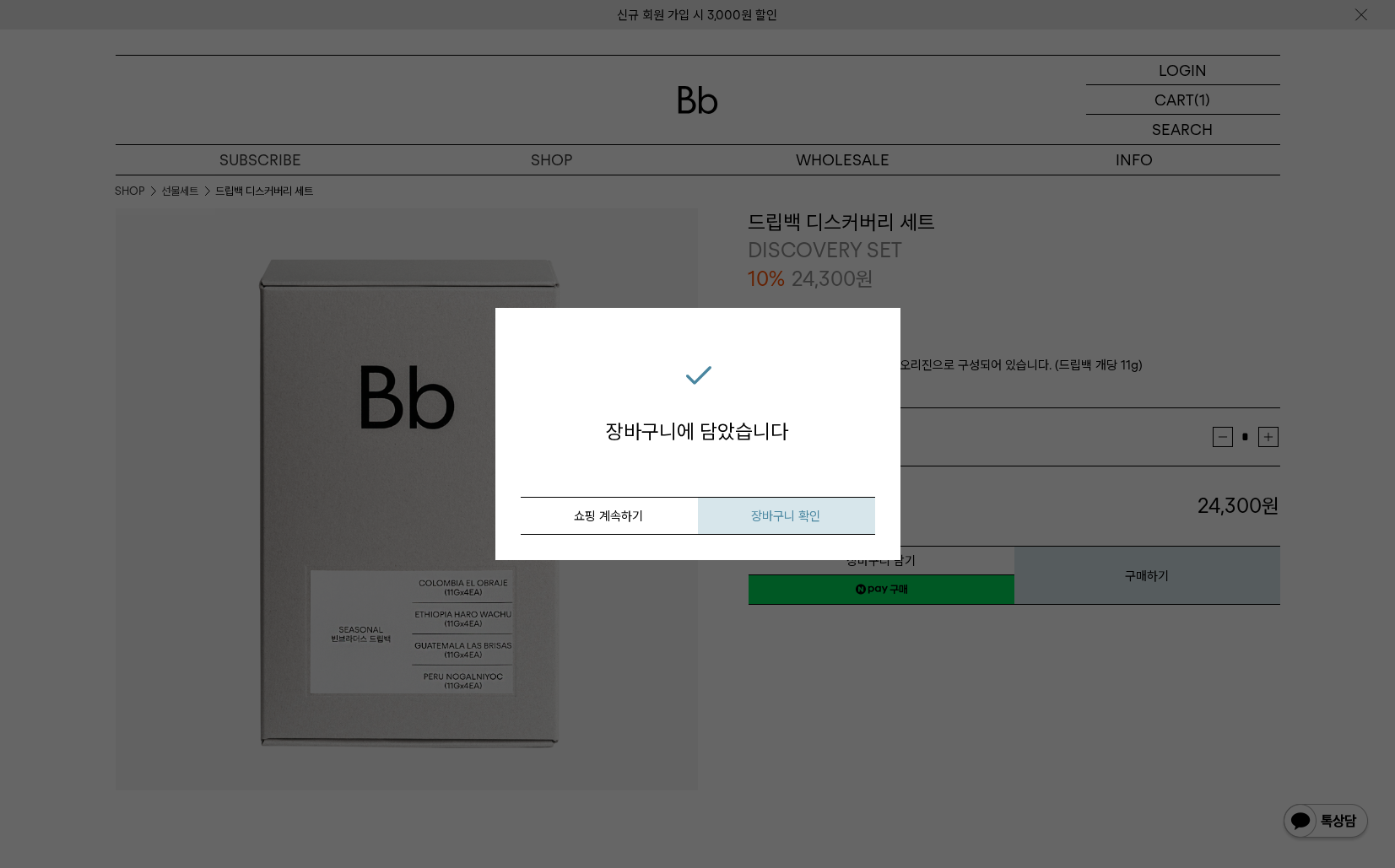
click at [785, 506] on button "장바구니 확인" at bounding box center [786, 516] width 177 height 38
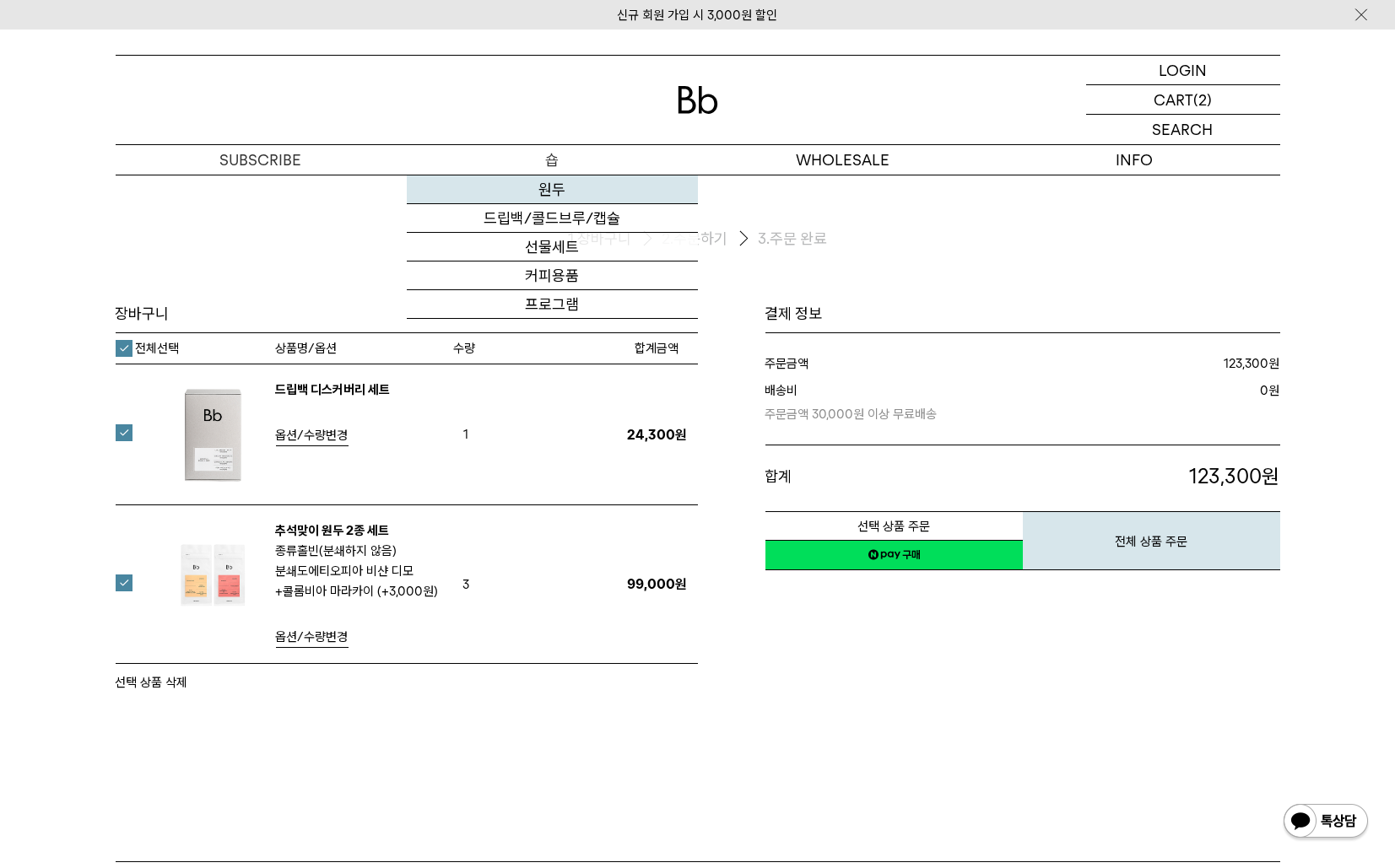
click at [552, 195] on link "원두" at bounding box center [552, 190] width 291 height 29
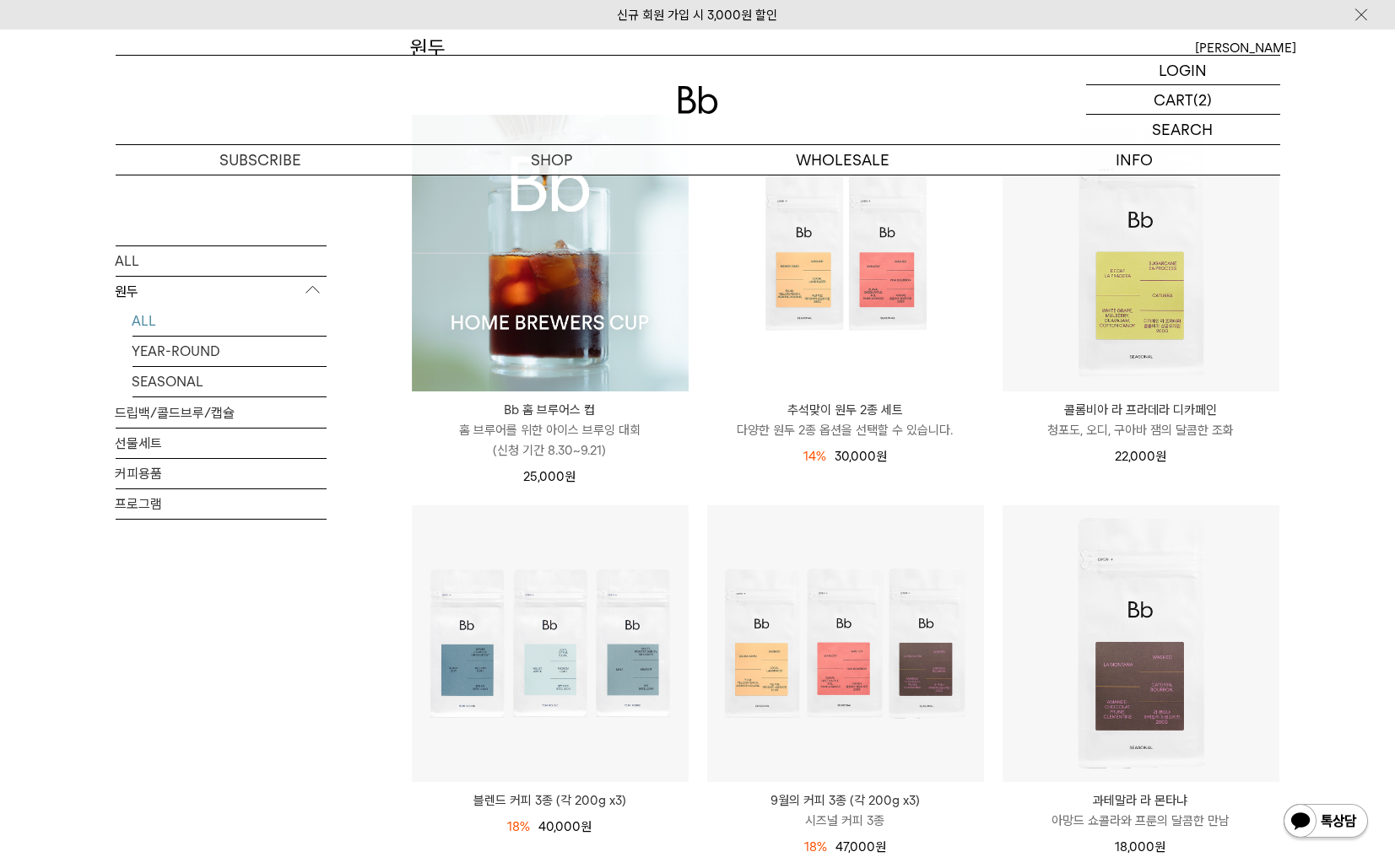
scroll to position [422, 0]
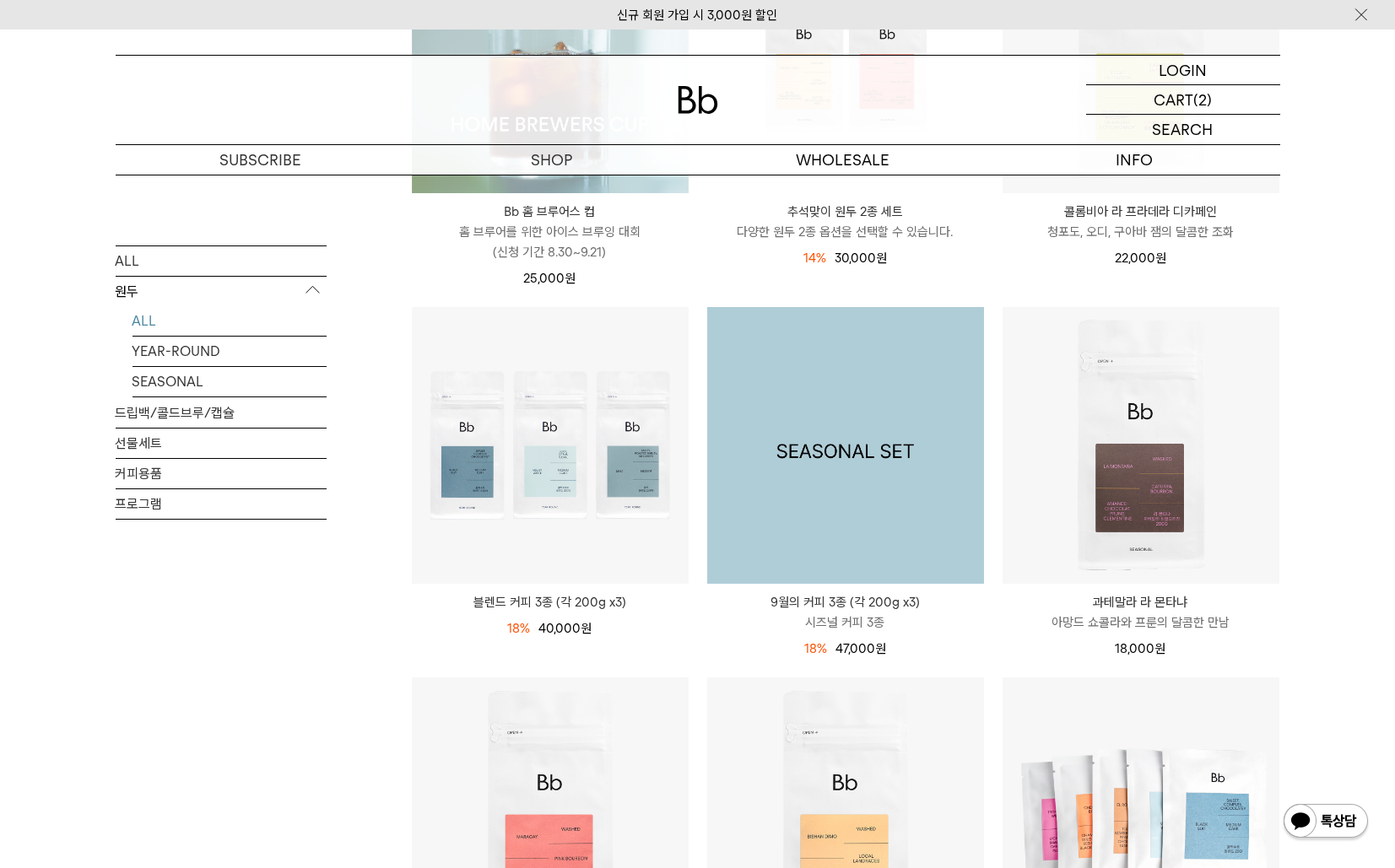
click at [794, 496] on img at bounding box center [845, 445] width 277 height 277
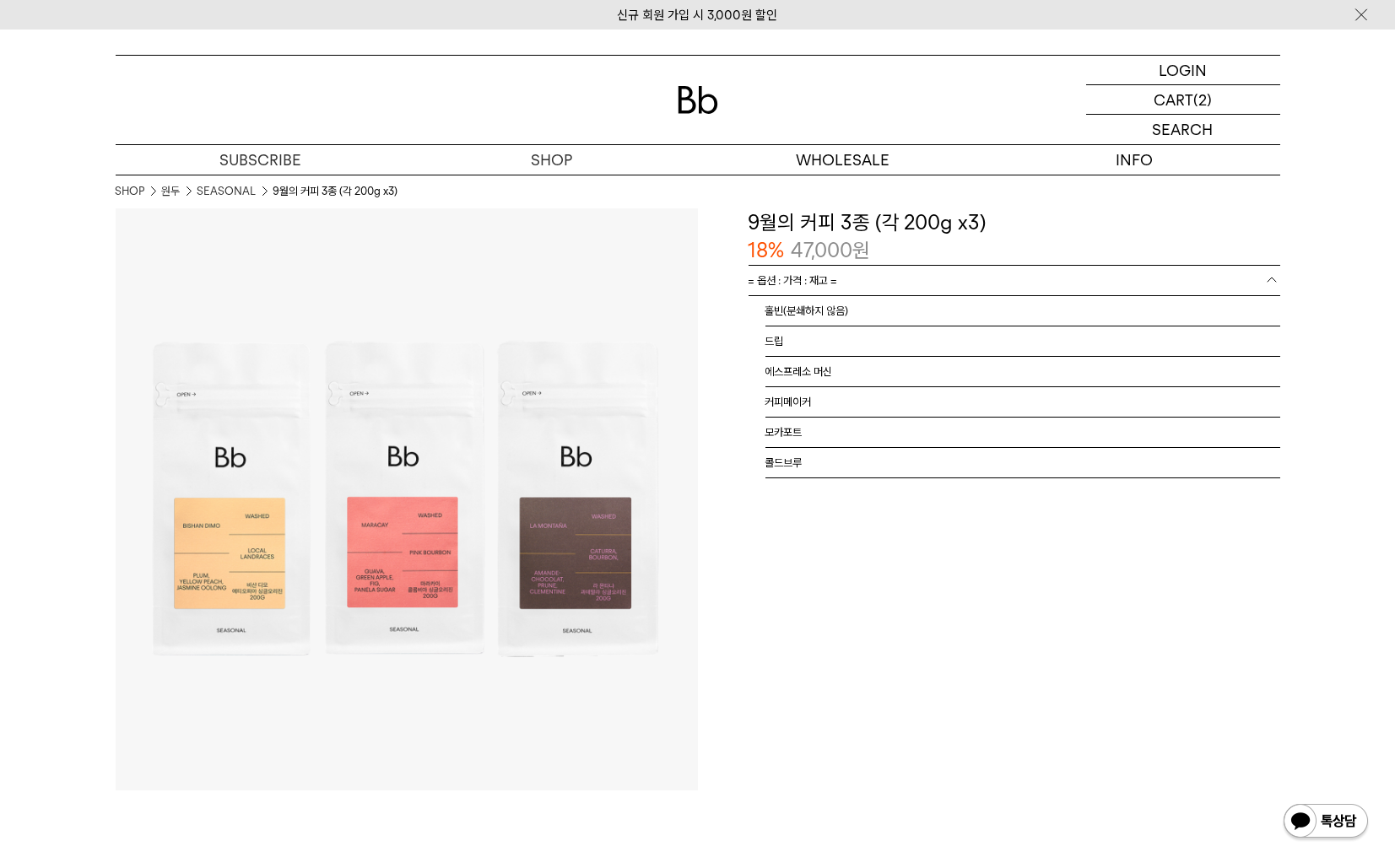
click at [888, 280] on link "= 옵션 : 가격 : 재고 =" at bounding box center [1014, 280] width 532 height 29
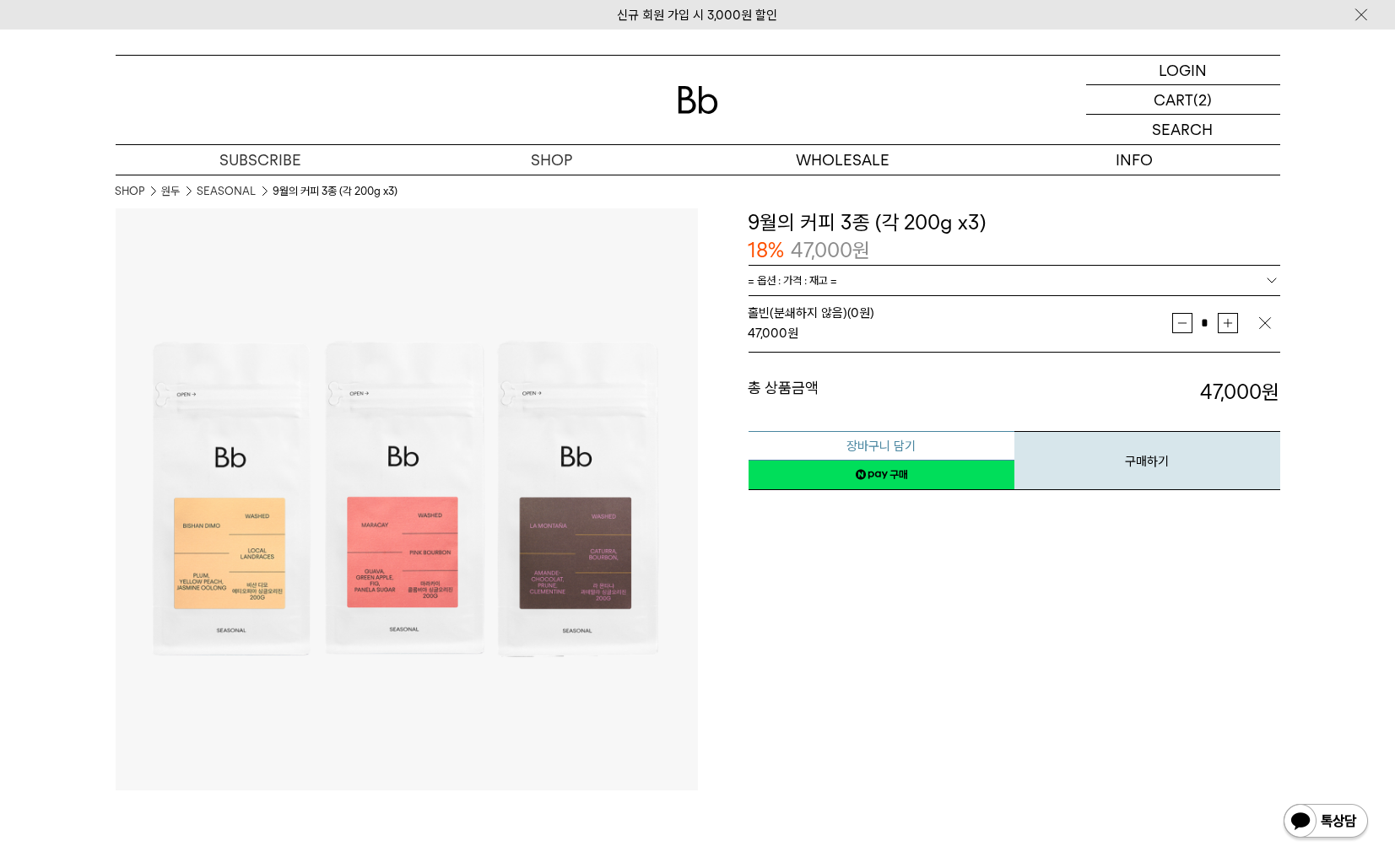
click at [914, 447] on button "장바구니 담기" at bounding box center [882, 445] width 266 height 29
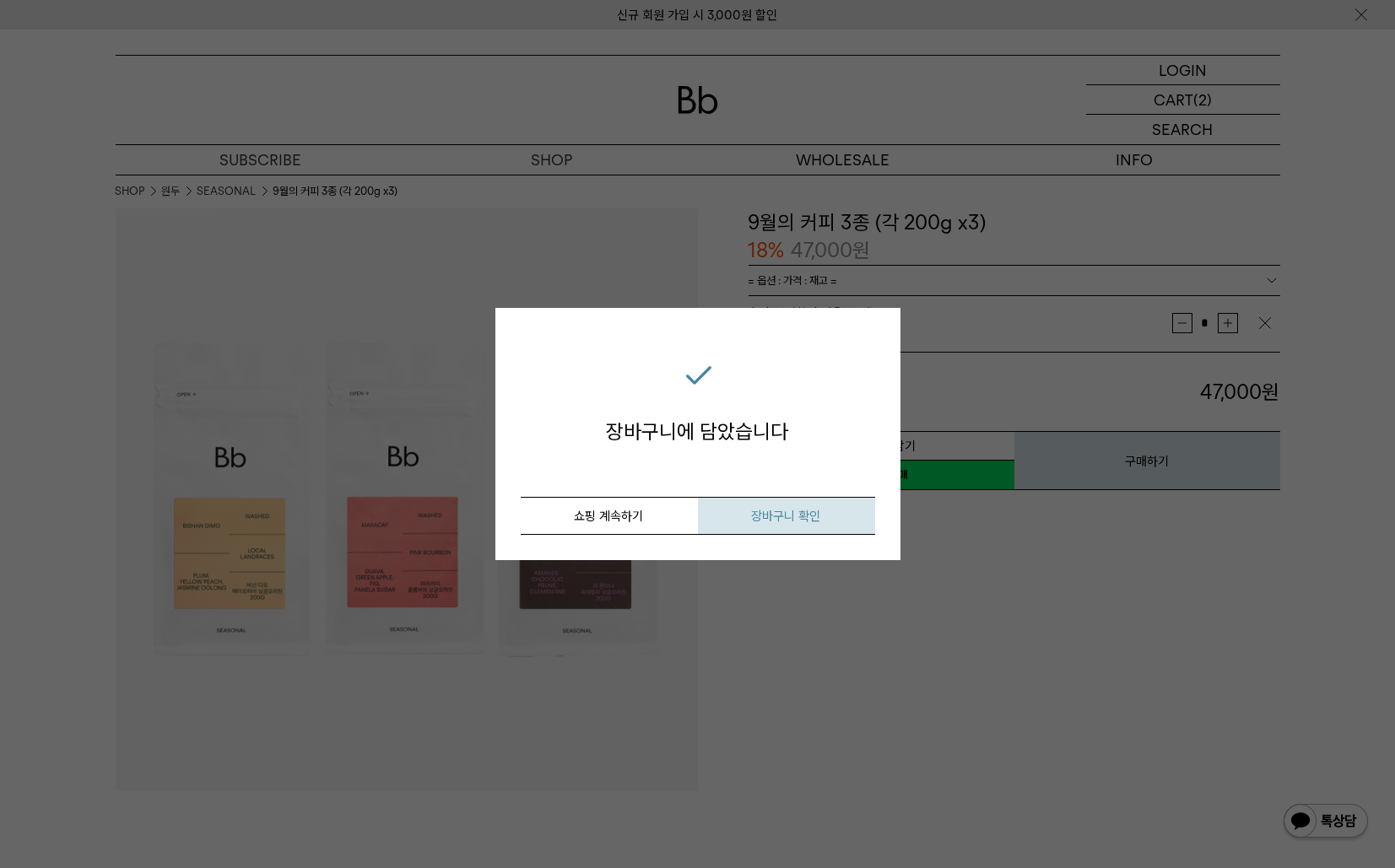
click at [787, 519] on span "장바구니 확인" at bounding box center [786, 516] width 69 height 15
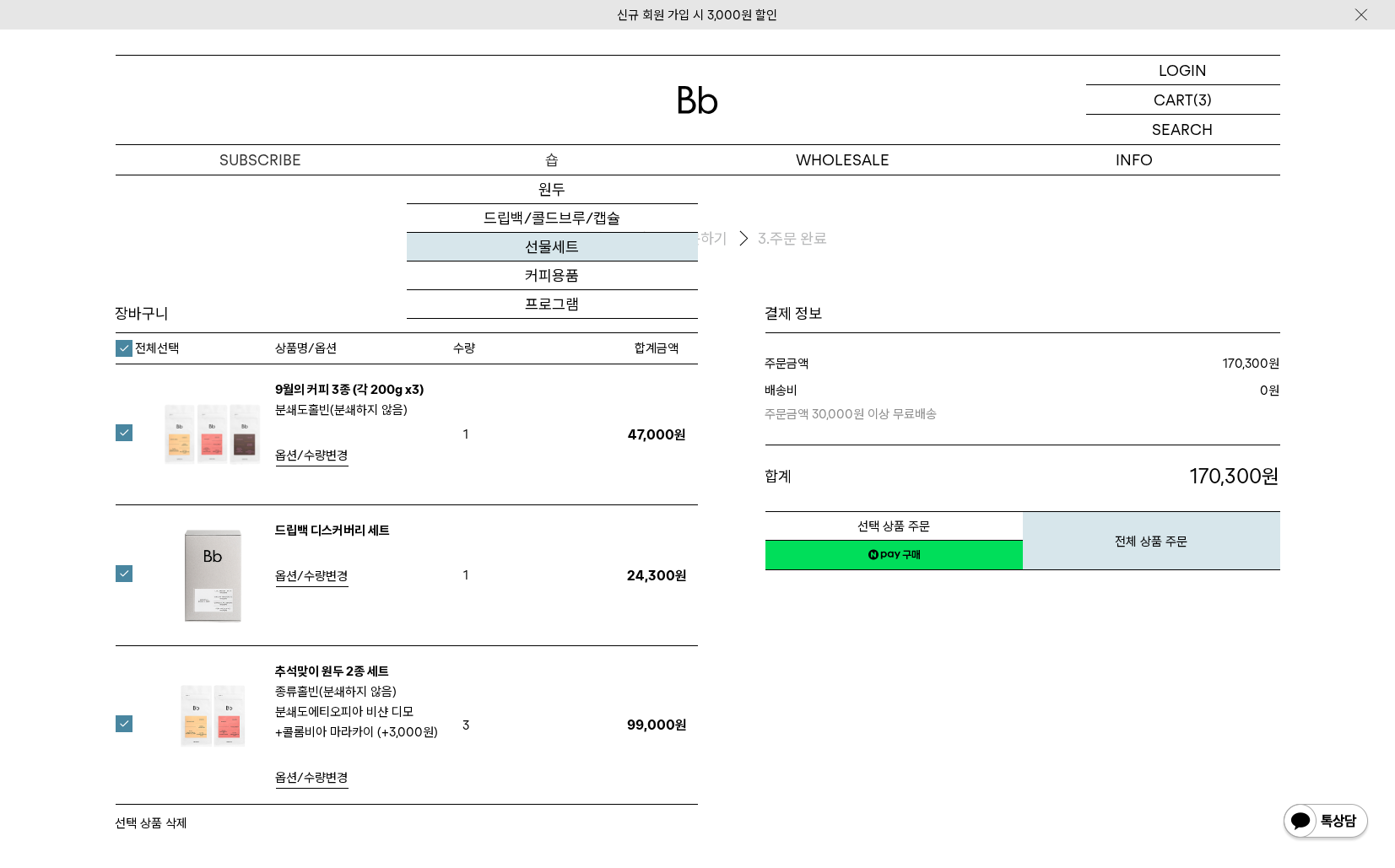
click at [556, 247] on link "선물세트" at bounding box center [552, 247] width 291 height 29
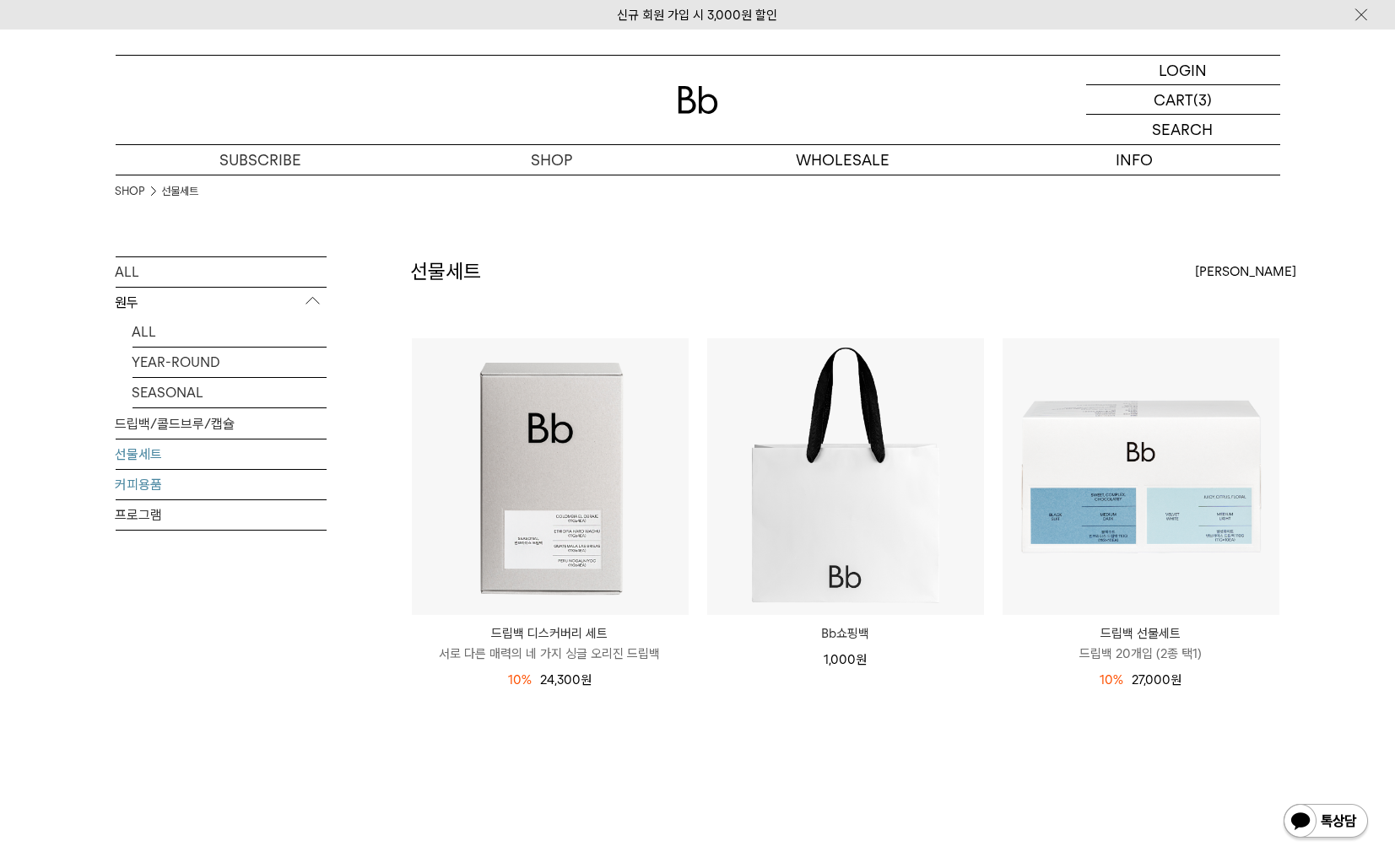
click at [157, 499] on link "커피용품" at bounding box center [222, 484] width 211 height 29
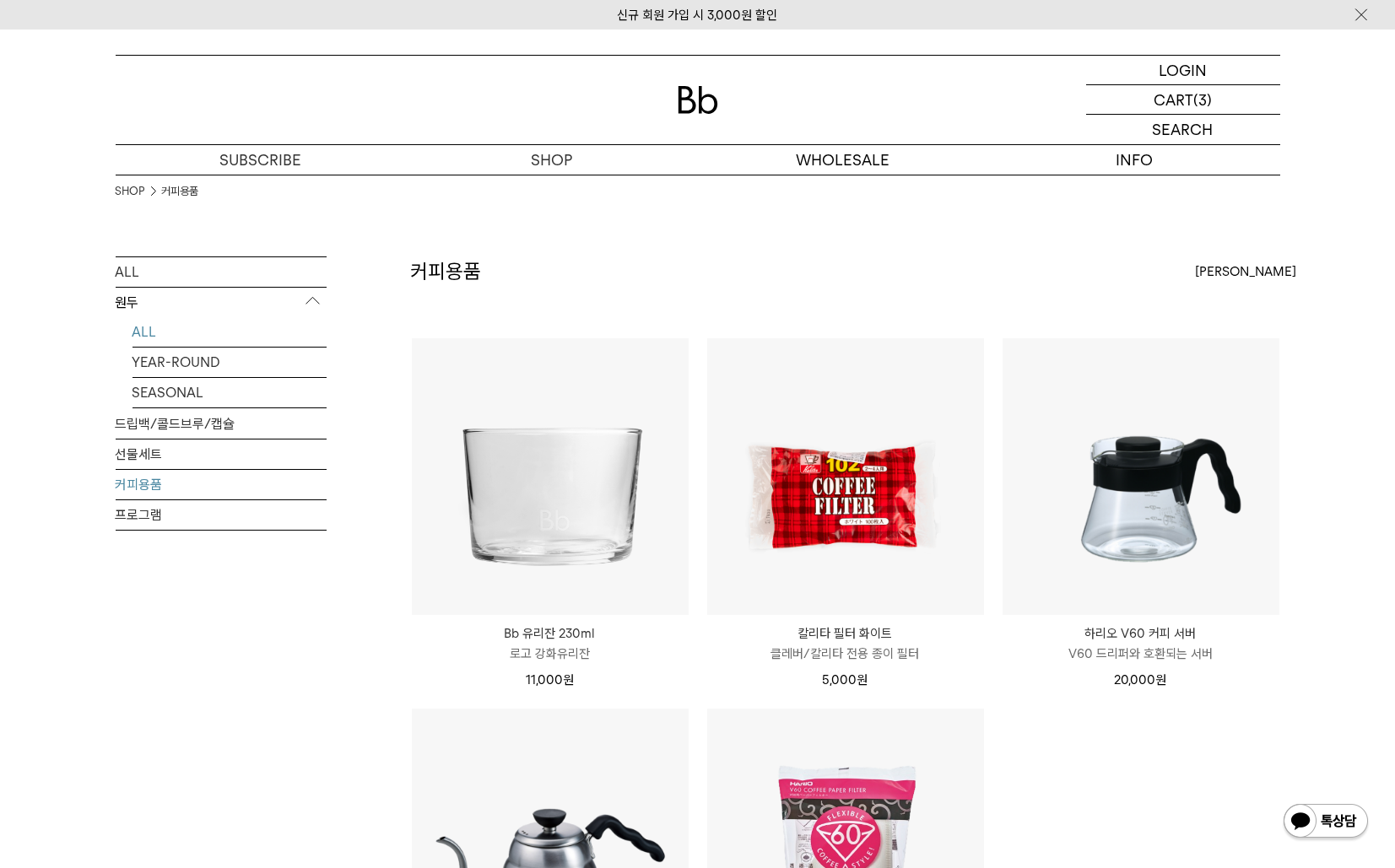
click at [154, 347] on link "ALL" at bounding box center [229, 332] width 194 height 29
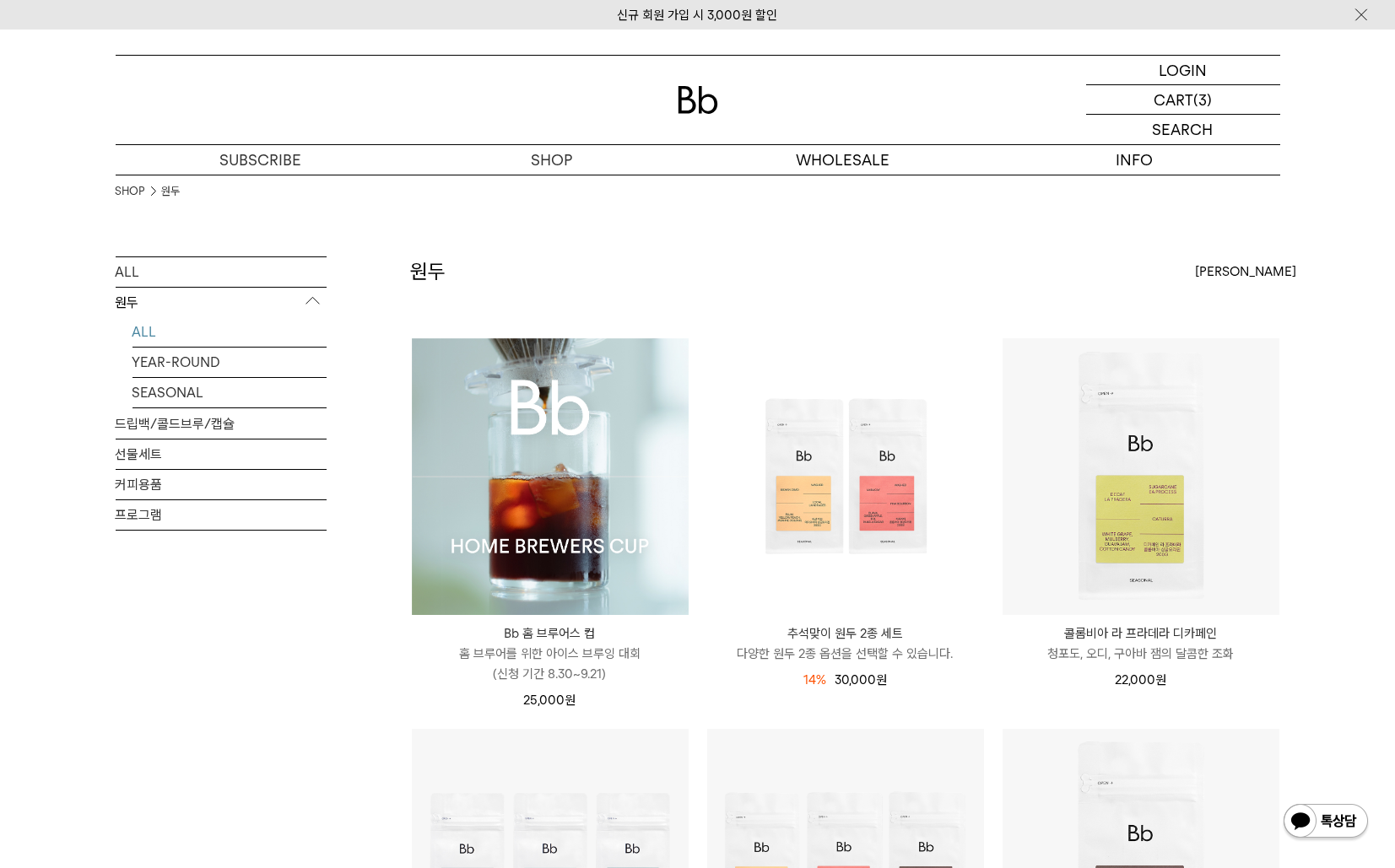
click at [1359, 13] on img at bounding box center [1362, 14] width 17 height 18
